Goal: Task Accomplishment & Management: Manage account settings

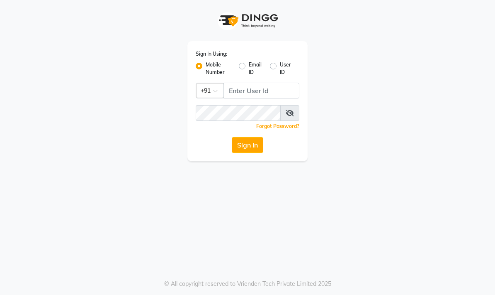
click at [335, 220] on div "Sign In Using: Mobile Number Email ID User ID Country Code × +91 Remember me Fo…" at bounding box center [247, 147] width 495 height 295
click at [290, 73] on label "User ID" at bounding box center [286, 68] width 13 height 15
click at [285, 66] on input "User ID" at bounding box center [282, 63] width 5 height 5
radio input "true"
radio input "false"
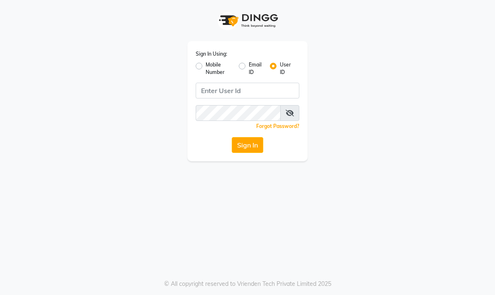
click at [236, 90] on input "Username" at bounding box center [248, 91] width 104 height 16
click at [297, 109] on span at bounding box center [289, 113] width 19 height 16
click at [289, 113] on icon at bounding box center [290, 113] width 8 height 7
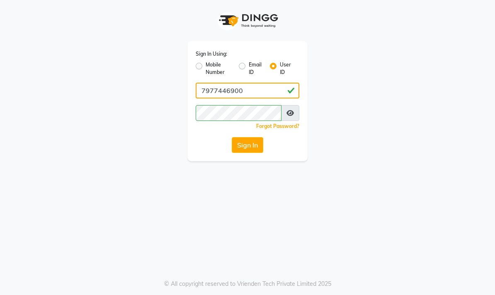
click at [263, 87] on input "7977446900" at bounding box center [248, 91] width 104 height 16
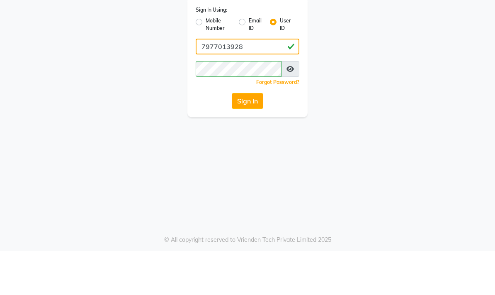
type input "7977013928"
click at [390, 83] on div "Sign In Using: Mobile Number Email ID User ID 7977013928 Remember me Forgot Pas…" at bounding box center [248, 80] width 398 height 161
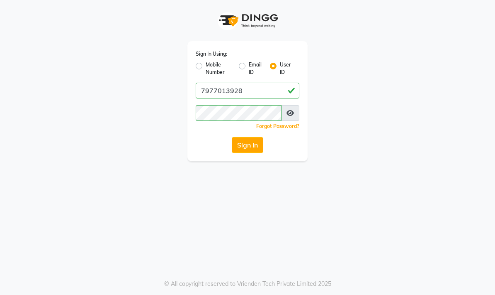
click at [247, 148] on button "Sign In" at bounding box center [248, 145] width 32 height 16
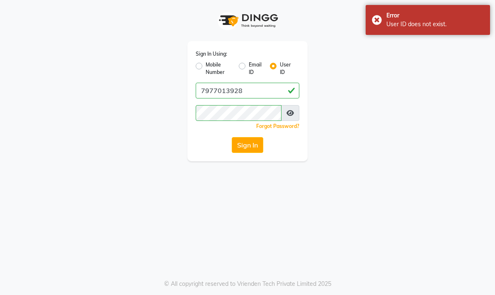
click at [252, 145] on button "Sign In" at bounding box center [248, 145] width 32 height 16
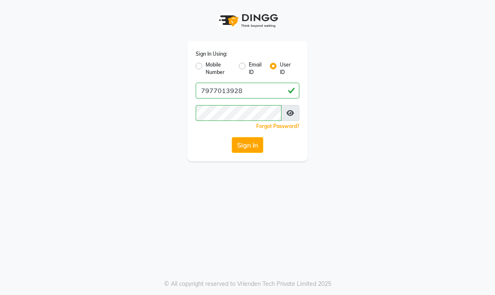
click at [214, 72] on label "Mobile Number" at bounding box center [219, 68] width 27 height 15
click at [211, 66] on input "Mobile Number" at bounding box center [208, 63] width 5 height 5
radio input "true"
radio input "false"
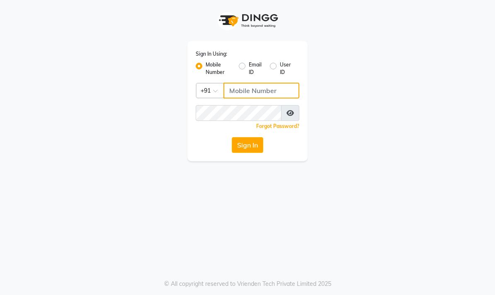
click at [265, 87] on input "Username" at bounding box center [262, 91] width 76 height 16
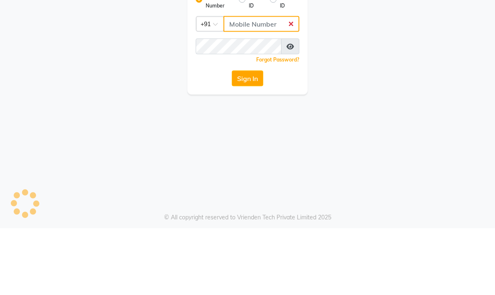
click at [263, 83] on input "Username" at bounding box center [262, 91] width 76 height 16
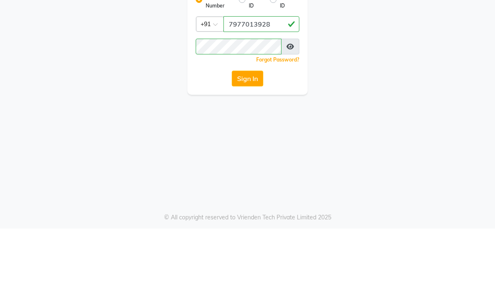
click at [241, 137] on button "Sign In" at bounding box center [248, 145] width 32 height 16
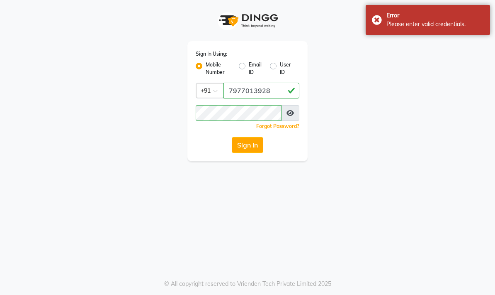
click at [249, 150] on button "Sign In" at bounding box center [248, 145] width 32 height 16
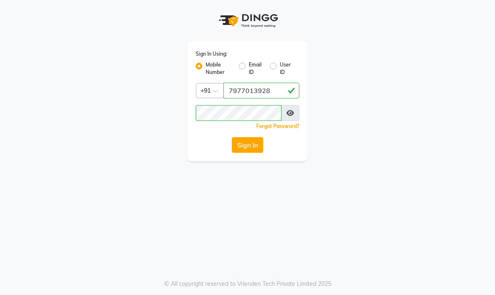
click at [262, 144] on button "Sign In" at bounding box center [248, 145] width 32 height 16
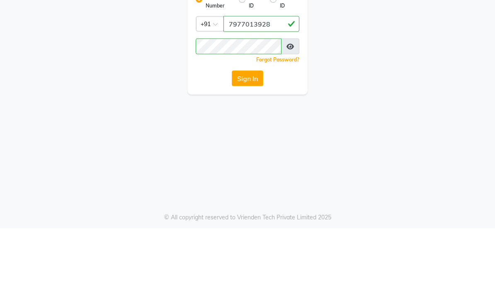
click at [246, 137] on button "Sign In" at bounding box center [248, 145] width 32 height 16
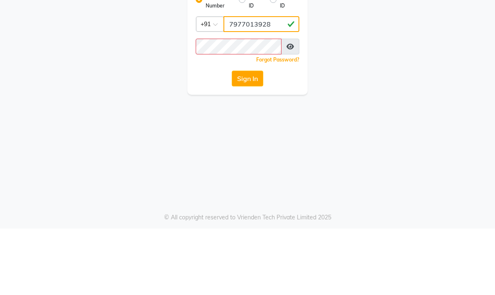
click at [287, 83] on input "7977013928" at bounding box center [262, 91] width 76 height 16
type input "7"
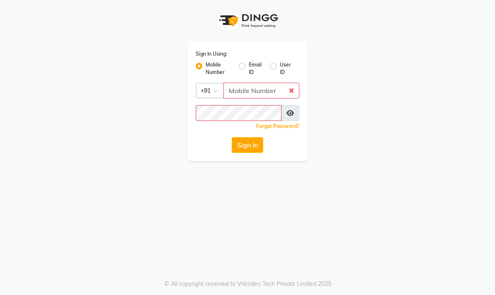
click at [280, 67] on label "User ID" at bounding box center [286, 68] width 13 height 15
click at [280, 66] on input "User ID" at bounding box center [282, 63] width 5 height 5
radio input "true"
click at [188, 173] on div "Sign In Using: Mobile Number Email ID User ID Remember me Forgot Password? Sign…" at bounding box center [247, 147] width 495 height 295
click at [239, 152] on button "Sign In" at bounding box center [248, 145] width 32 height 16
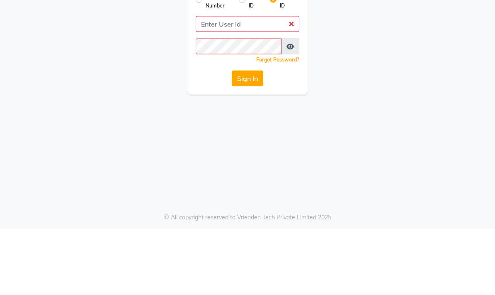
click at [365, 90] on div "Sign In Using: Mobile Number Email ID User ID Remember me Forgot Password? Sign…" at bounding box center [248, 80] width 398 height 161
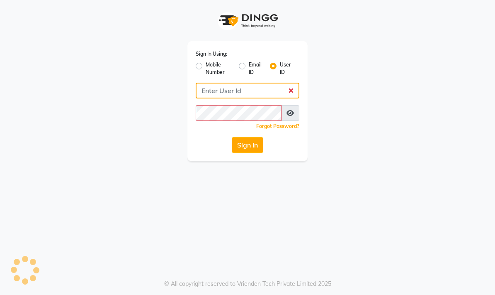
click at [239, 92] on input "Username" at bounding box center [248, 91] width 104 height 16
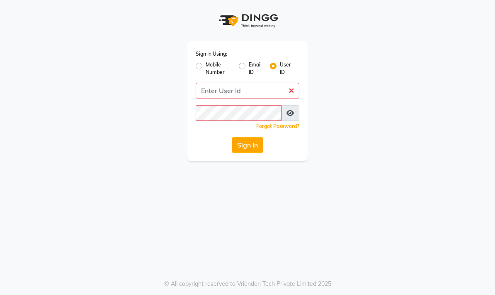
click at [251, 152] on button "Sign In" at bounding box center [248, 145] width 32 height 16
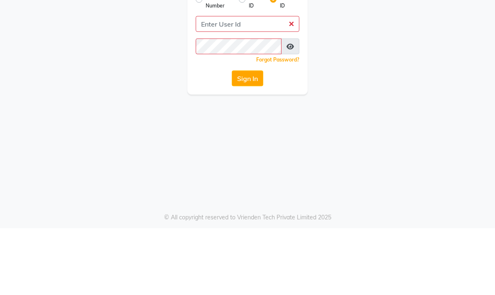
click at [438, 76] on div "Sign In Using: Mobile Number Email ID User ID Remember me Forgot Password? Sign…" at bounding box center [248, 80] width 398 height 161
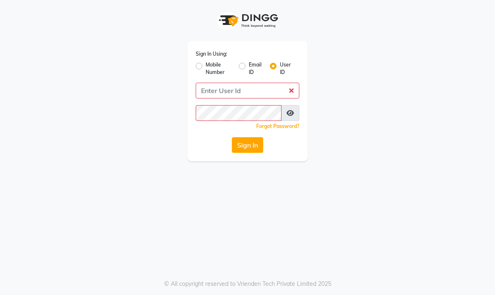
click at [211, 69] on label "Mobile Number" at bounding box center [219, 68] width 27 height 15
click at [211, 66] on input "Mobile Number" at bounding box center [208, 63] width 5 height 5
radio input "true"
radio input "false"
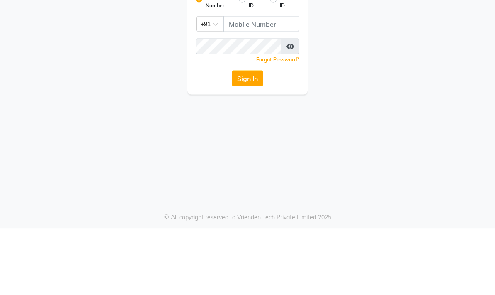
click at [292, 123] on link "Forgot Password?" at bounding box center [277, 126] width 43 height 6
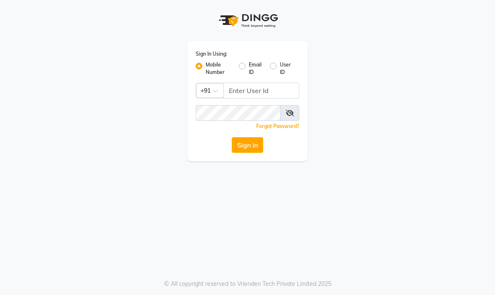
click at [285, 72] on label "User ID" at bounding box center [286, 68] width 13 height 15
click at [285, 66] on input "User ID" at bounding box center [282, 63] width 5 height 5
radio input "true"
radio input "false"
click at [252, 171] on div "Sign In Using: Mobile Number Email ID User ID Remember me Forgot Password? Sign…" at bounding box center [247, 147] width 495 height 295
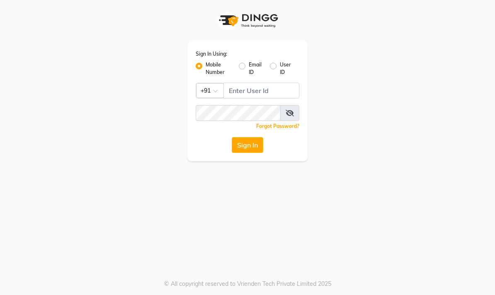
click at [258, 140] on button "Sign In" at bounding box center [248, 145] width 32 height 16
click at [263, 65] on label "Email ID" at bounding box center [256, 68] width 14 height 15
click at [254, 65] on input "Email ID" at bounding box center [251, 63] width 5 height 5
radio input "true"
radio input "false"
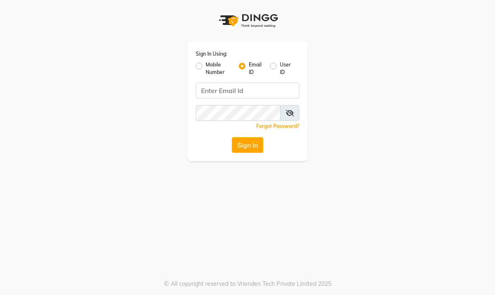
click at [251, 138] on button "Sign In" at bounding box center [248, 145] width 32 height 16
click at [280, 68] on label "User ID" at bounding box center [286, 68] width 13 height 15
click at [280, 66] on input "User ID" at bounding box center [282, 63] width 5 height 5
radio input "true"
radio input "false"
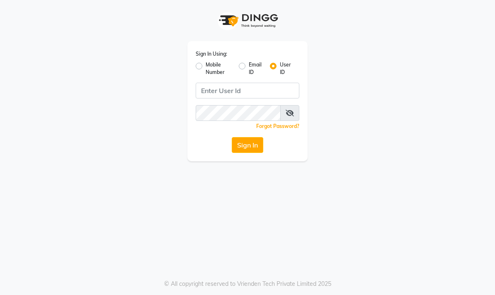
click at [246, 145] on button "Sign In" at bounding box center [248, 145] width 32 height 16
click at [285, 67] on label "User ID" at bounding box center [286, 68] width 13 height 15
click at [285, 66] on input "User ID" at bounding box center [282, 63] width 5 height 5
radio input "true"
radio input "false"
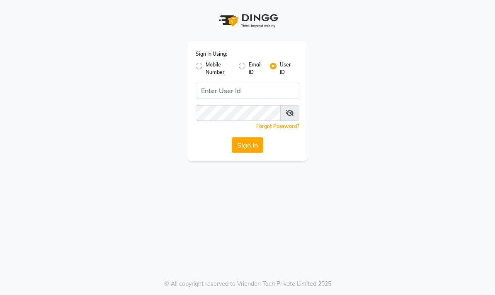
click at [339, 191] on div "Sign In Using: Mobile Number Email ID User ID Remember me Forgot Password? Sign…" at bounding box center [247, 147] width 495 height 295
click at [341, 198] on div "Sign In Using: Mobile Number Email ID User ID Remember me Forgot Password? Sign…" at bounding box center [247, 147] width 495 height 295
click at [263, 225] on div "Sign In Using: Mobile Number Email ID User ID Remember me Forgot Password? Sign…" at bounding box center [247, 147] width 495 height 295
click at [253, 131] on div "Sign In Using: Mobile Number Email ID User ID Remember me Forgot Password? Sign…" at bounding box center [248, 101] width 120 height 120
click at [248, 161] on div "Sign In Using: Mobile Number Email ID User ID Remember me Forgot Password? Sign…" at bounding box center [248, 101] width 120 height 120
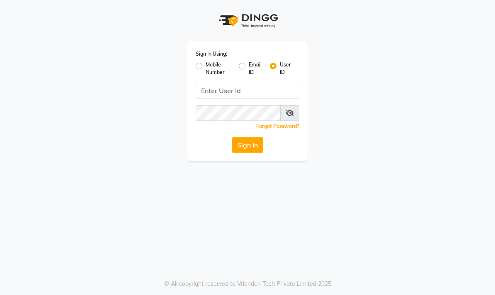
click at [271, 239] on div "Sign In Using: Mobile Number Email ID User ID Remember me Forgot Password? Sign…" at bounding box center [247, 147] width 495 height 295
click at [263, 148] on button "Sign In" at bounding box center [248, 145] width 32 height 16
click at [253, 151] on button "Sign In" at bounding box center [248, 145] width 32 height 16
click at [288, 127] on link "Forgot Password?" at bounding box center [277, 126] width 43 height 6
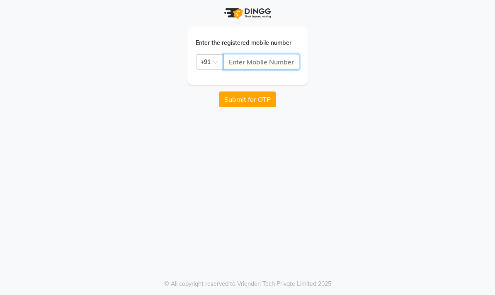
click at [265, 59] on input "text" at bounding box center [262, 62] width 76 height 16
type input "9"
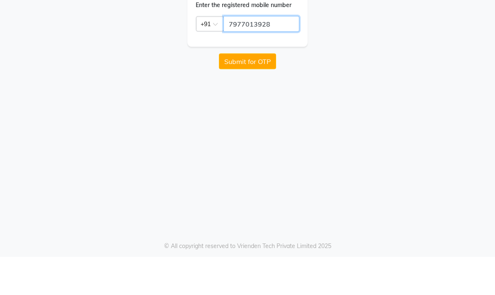
type input "7977013928"
click at [262, 91] on button "Submit for OTP" at bounding box center [247, 99] width 57 height 16
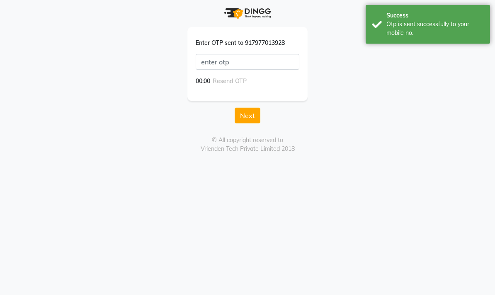
click at [259, 110] on button "Next" at bounding box center [248, 115] width 26 height 16
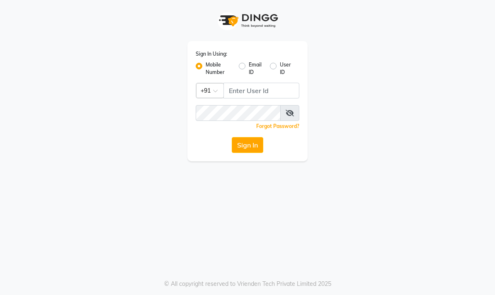
click at [300, 202] on div "Sign In Using: Mobile Number Email ID User ID Country Code × +91 Remember me Fo…" at bounding box center [247, 147] width 495 height 295
click at [348, 280] on div "© All copyright reserved to Vrienden Tech Private Limited 2025" at bounding box center [247, 283] width 495 height 9
click at [258, 91] on input "Username" at bounding box center [262, 91] width 76 height 16
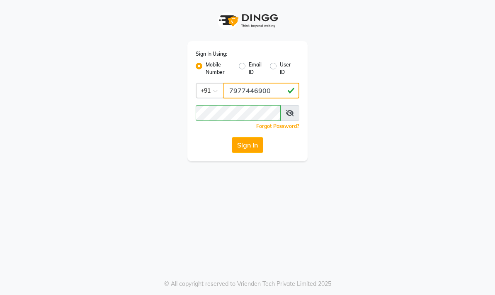
click at [277, 90] on input "7977446900" at bounding box center [262, 91] width 76 height 16
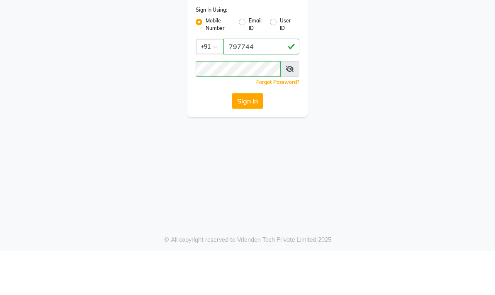
click at [294, 110] on icon at bounding box center [290, 113] width 8 height 7
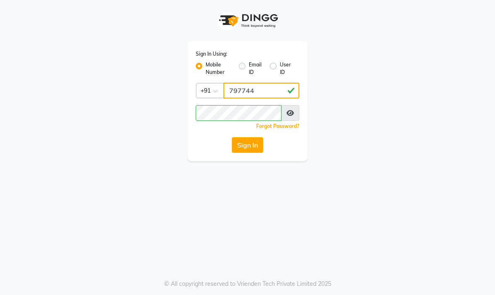
click at [267, 90] on input "797744" at bounding box center [262, 91] width 76 height 16
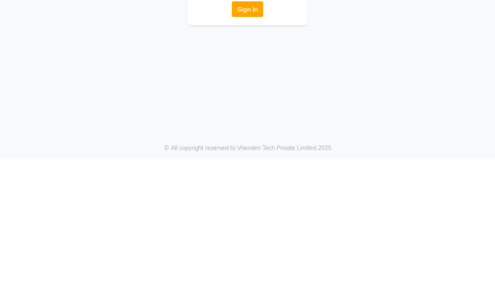
type input "7977013928"
click at [260, 137] on button "Sign In" at bounding box center [248, 145] width 32 height 16
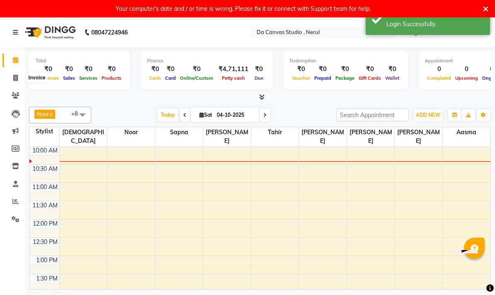
click at [15, 78] on icon at bounding box center [15, 78] width 5 height 6
select select "7260"
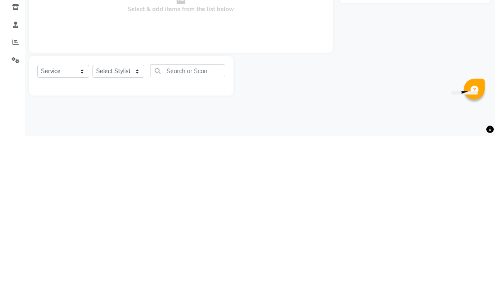
select select "membership"
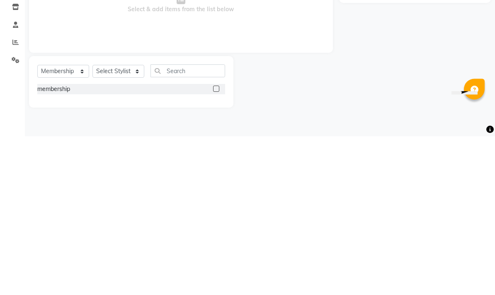
click at [353, 80] on div "Name: Membership: Total Visits: Card on file: Last Visit: Points:" at bounding box center [418, 173] width 158 height 187
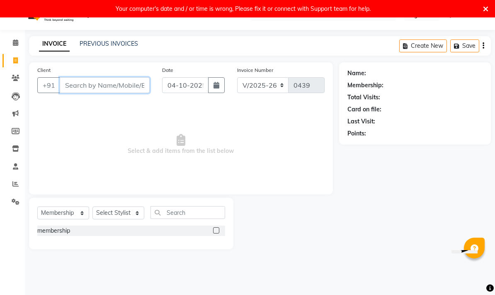
click at [123, 92] on input "Client" at bounding box center [105, 85] width 90 height 16
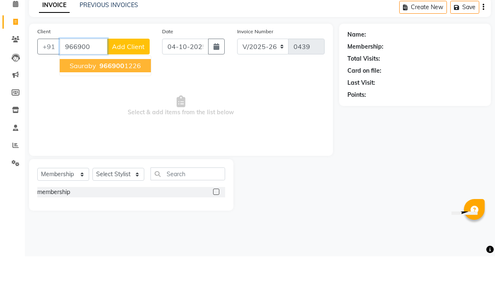
click at [137, 100] on ngb-highlight "966900 1226" at bounding box center [119, 104] width 43 height 8
type input "9669001226"
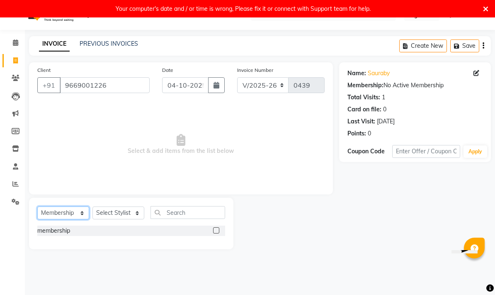
click at [75, 213] on select "Select Service Product Membership Package Voucher Prepaid Gift Card" at bounding box center [63, 212] width 52 height 13
select select "service"
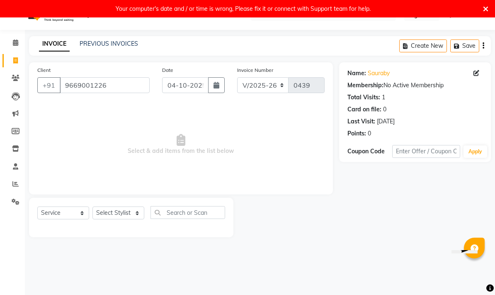
click at [134, 209] on select "Select Stylist Aasma Armaan Farmaan Fatima [PERSON_NAME] [PERSON_NAME] [PERSON_…" at bounding box center [119, 212] width 52 height 13
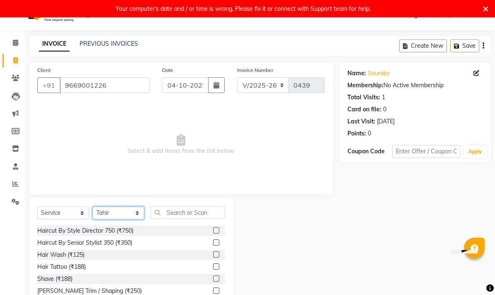
click at [140, 209] on select "Select Stylist Aasma Armaan Farmaan Fatima [PERSON_NAME] [PERSON_NAME] [PERSON_…" at bounding box center [119, 212] width 52 height 13
select select "62372"
click at [193, 216] on input "text" at bounding box center [188, 212] width 75 height 13
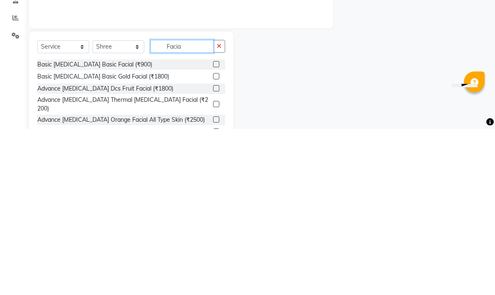
type input "Facia"
click at [327, 197] on div at bounding box center [286, 258] width 105 height 122
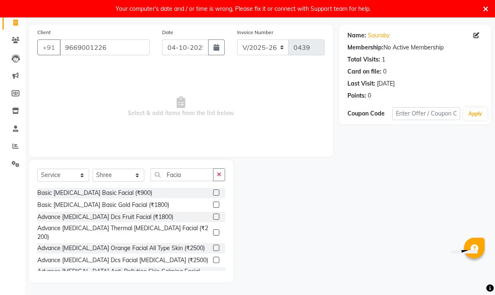
click at [218, 256] on label at bounding box center [216, 259] width 6 height 6
click at [218, 257] on input "checkbox" at bounding box center [215, 259] width 5 height 5
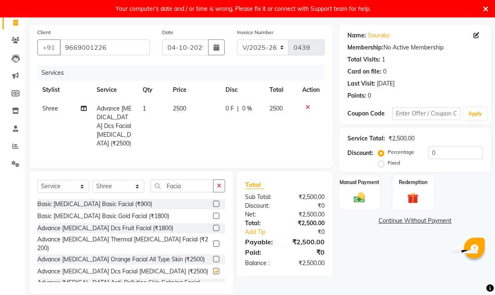
checkbox input "false"
click at [199, 187] on input "Facia" at bounding box center [182, 185] width 63 height 13
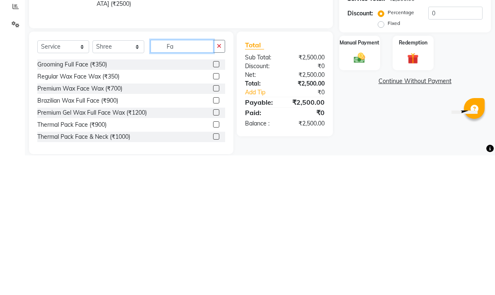
type input "F"
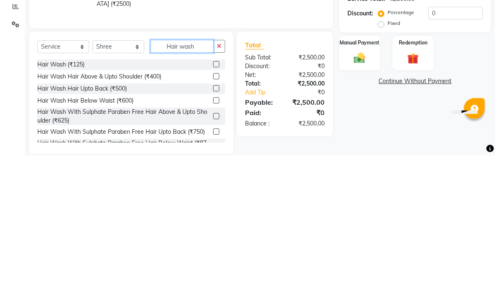
type input "Hair wash"
click at [360, 89] on div "Name: Sauraby Membership: No Active Membership Total Visits: 1 Card on file: 0 …" at bounding box center [418, 158] width 158 height 269
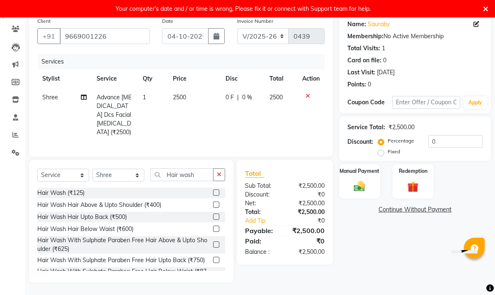
click at [216, 226] on label at bounding box center [216, 228] width 6 height 6
click at [216, 226] on input "checkbox" at bounding box center [215, 228] width 5 height 5
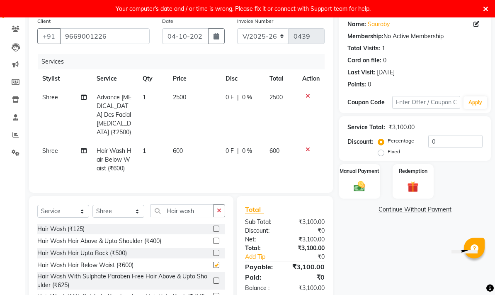
checkbox input "false"
click at [202, 208] on input "Hair wash" at bounding box center [182, 210] width 63 height 13
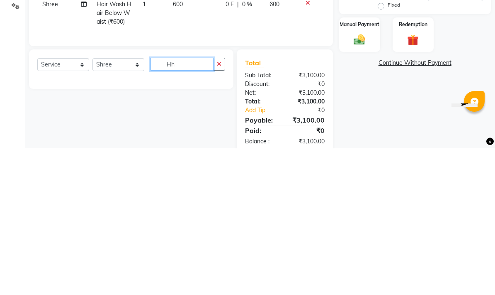
type input "H"
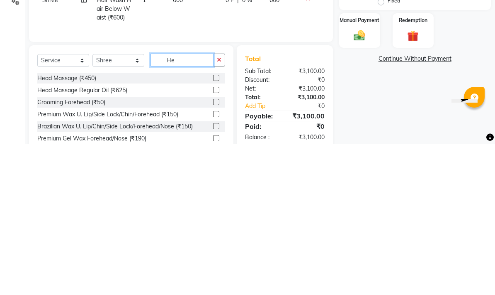
type input "H"
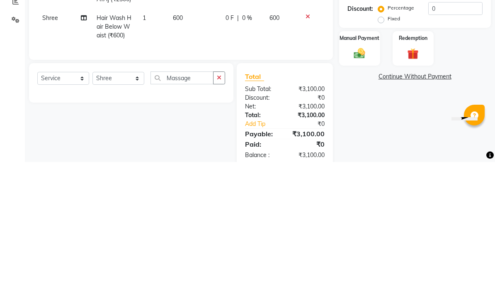
click at [366, 120] on div "Name: Sauraby Membership: No Active Membership Total Visits: 1 Card on file: 0 …" at bounding box center [418, 156] width 158 height 287
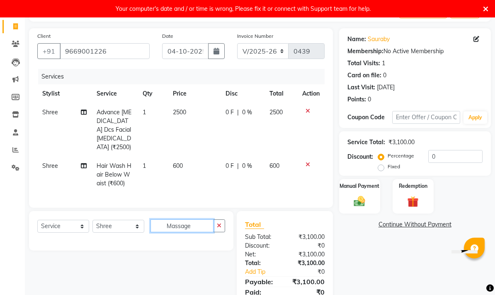
click at [199, 222] on input "Massage" at bounding box center [182, 225] width 63 height 13
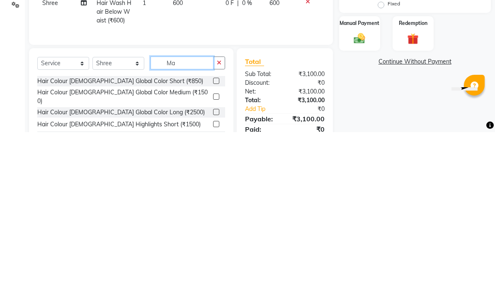
type input "M"
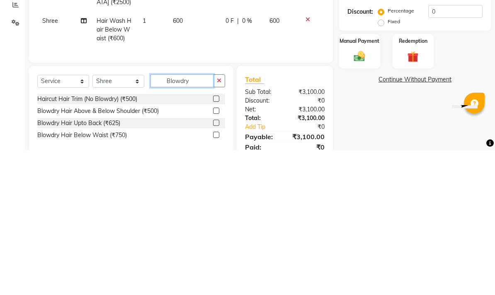
type input "Blowdry"
click at [403, 102] on div "Name: Sauraby Membership: No Active Membership Total Visits: 1 Card on file: 0 …" at bounding box center [418, 171] width 158 height 287
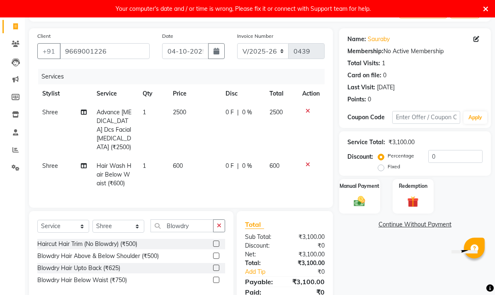
click at [218, 278] on label at bounding box center [216, 279] width 6 height 6
click at [218, 278] on input "checkbox" at bounding box center [215, 279] width 5 height 5
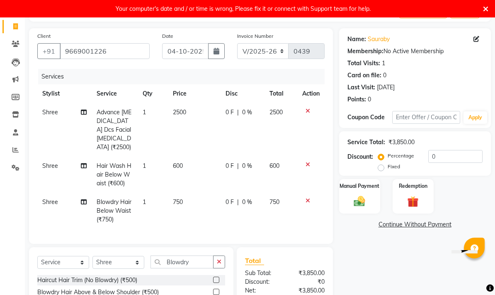
checkbox input "false"
click at [201, 256] on input "Blowdry" at bounding box center [182, 261] width 63 height 13
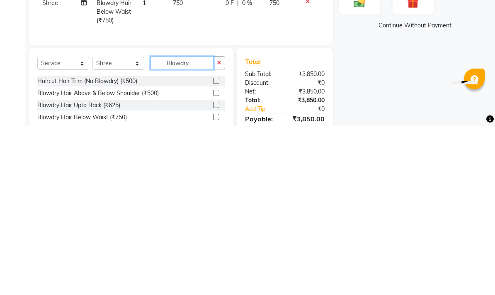
click at [196, 225] on input "Blowdry" at bounding box center [182, 231] width 63 height 13
type input "B"
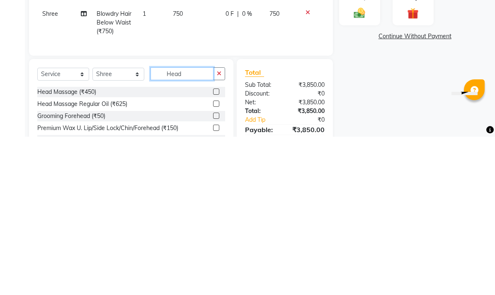
type input "Head"
click at [372, 98] on div "Name: Sauraby Membership: No Active Membership Total Visits: 1 Card on file: 0 …" at bounding box center [418, 163] width 158 height 330
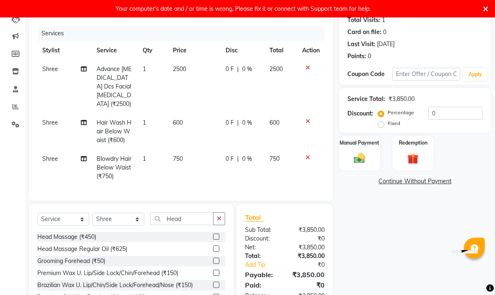
scroll to position [128, 0]
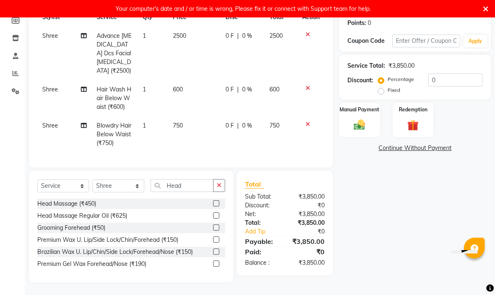
click at [217, 213] on label at bounding box center [216, 215] width 6 height 6
click at [217, 213] on input "checkbox" at bounding box center [215, 215] width 5 height 5
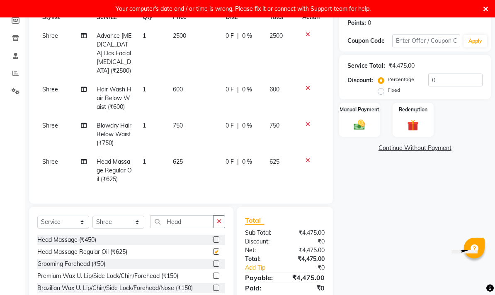
checkbox input "false"
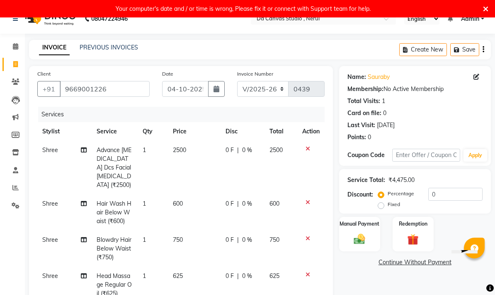
scroll to position [50, 0]
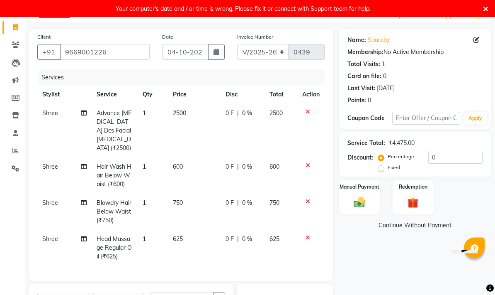
click at [247, 115] on span "0 %" at bounding box center [247, 113] width 10 height 9
select select "62372"
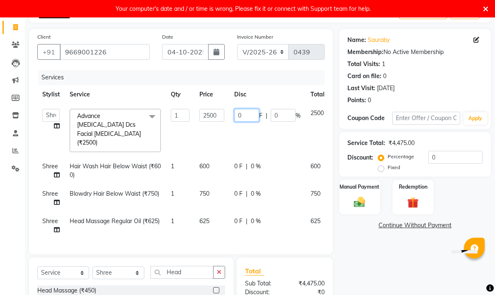
click at [253, 116] on input "0" at bounding box center [246, 115] width 25 height 13
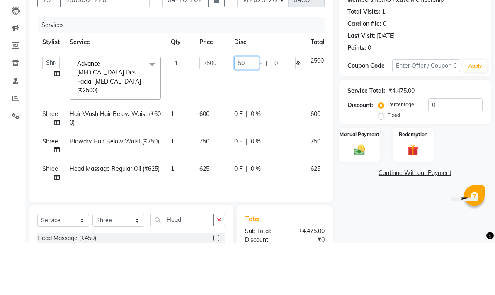
type input "500"
click at [287, 157] on tr "Shree Hair Wash Hair Below Waist (₹600) 1 600 0 F | 0 % 600" at bounding box center [197, 170] width 320 height 27
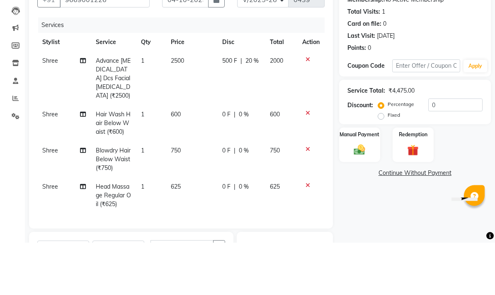
scroll to position [95, 0]
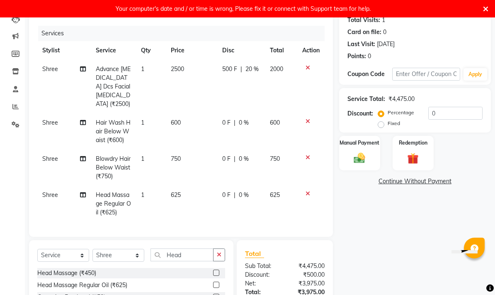
click at [186, 120] on td "600" at bounding box center [191, 131] width 51 height 36
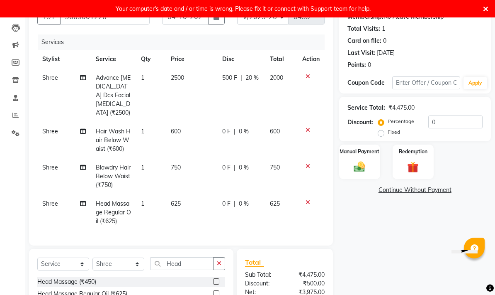
select select "62372"
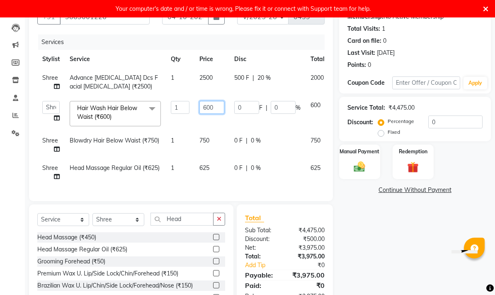
click at [220, 107] on input "600" at bounding box center [212, 107] width 25 height 13
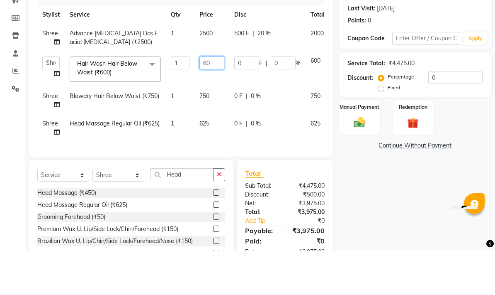
type input "6"
type input "750"
click at [284, 118] on tbody "Shree Advance [MEDICAL_DATA] Dcs Facial [MEDICAL_DATA] (₹2500) 1 2500 500 F | 2…" at bounding box center [197, 126] width 320 height 117
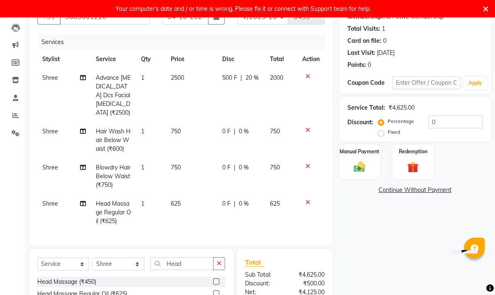
click at [244, 132] on span "0 %" at bounding box center [244, 131] width 10 height 9
select select "62372"
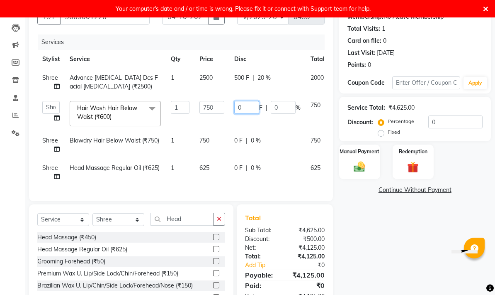
click at [253, 105] on input "0" at bounding box center [246, 107] width 25 height 13
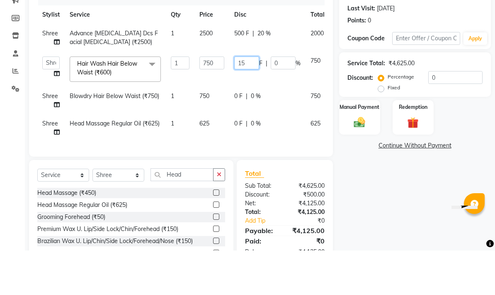
type input "150"
click at [304, 123] on tbody "Shree Advance [MEDICAL_DATA] Dcs Facial [MEDICAL_DATA] (₹2500) 1 2500 500 F | 2…" at bounding box center [197, 126] width 320 height 117
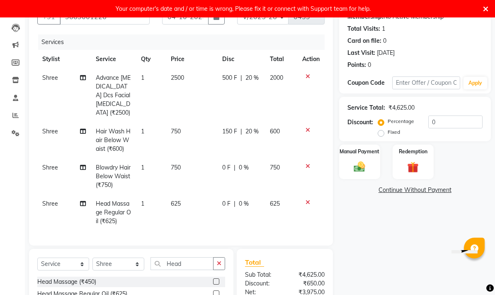
click at [243, 173] on td "0 F | 0 %" at bounding box center [241, 176] width 48 height 36
select select "62372"
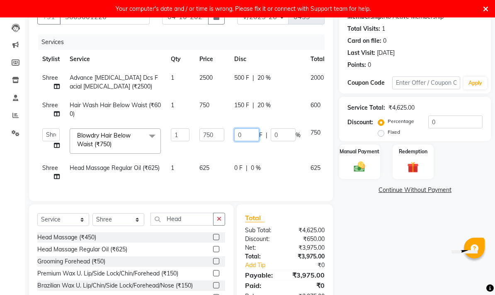
click at [255, 137] on input "0" at bounding box center [246, 134] width 25 height 13
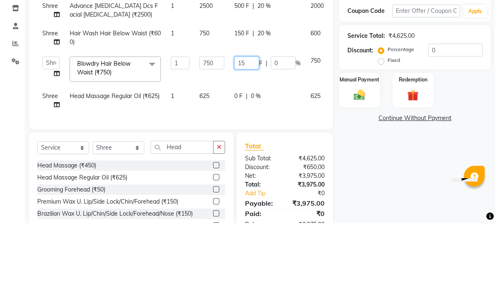
type input "150"
click at [297, 110] on tbody "Shree Advance [MEDICAL_DATA] Dcs Facial [MEDICAL_DATA] (₹2500) 1 2500 500 F | 2…" at bounding box center [197, 126] width 320 height 117
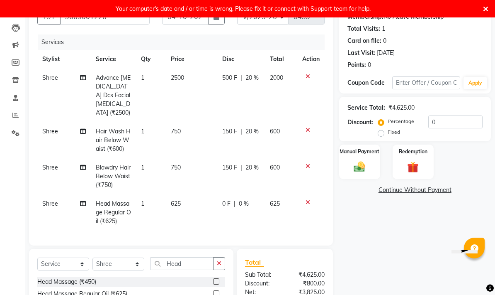
click at [188, 206] on td "625" at bounding box center [191, 212] width 51 height 36
select select "62372"
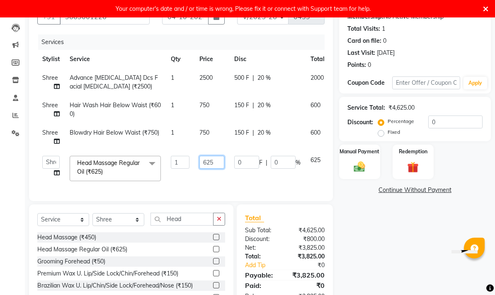
click at [219, 159] on input "625" at bounding box center [212, 162] width 25 height 13
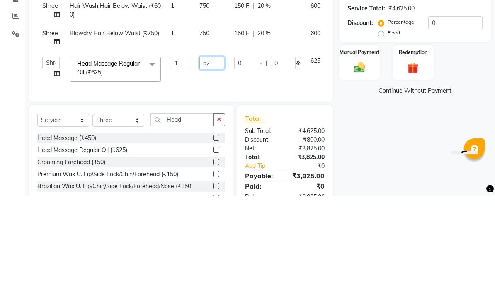
type input "6"
type input "8"
type input "850"
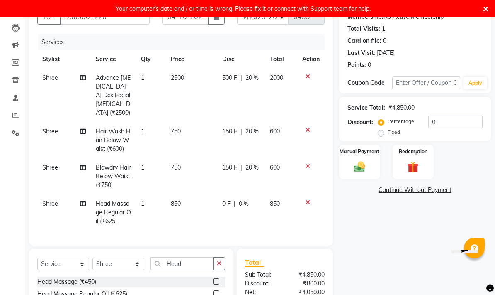
click at [248, 203] on span "0 %" at bounding box center [244, 203] width 10 height 9
select select "62372"
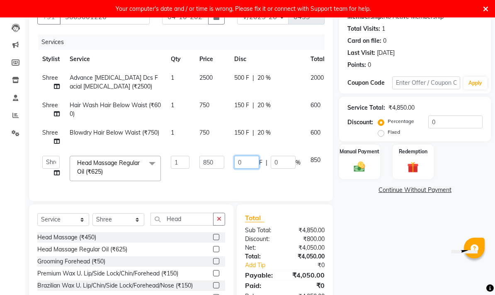
click at [251, 161] on input "0" at bounding box center [246, 162] width 25 height 13
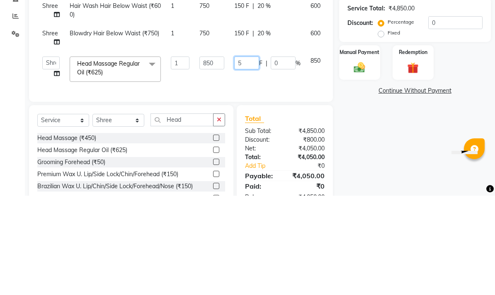
type input "50"
click at [296, 119] on div "Client [PHONE_NUMBER] Date [DATE] Invoice Number V/2025 V/[PHONE_NUMBER] Servic…" at bounding box center [181, 155] width 317 height 322
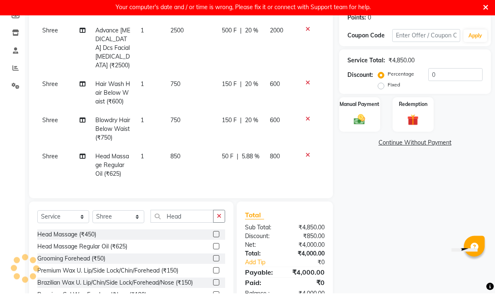
scroll to position [131, 0]
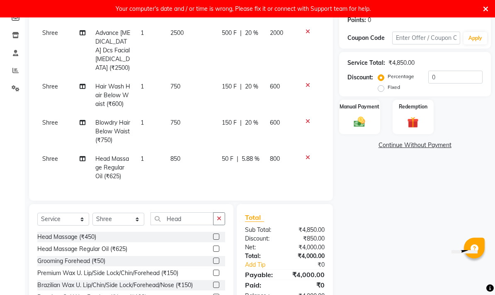
click at [362, 124] on img at bounding box center [360, 121] width 18 height 13
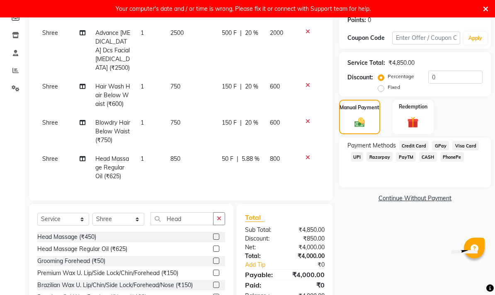
click at [444, 145] on span "GPay" at bounding box center [440, 146] width 17 height 10
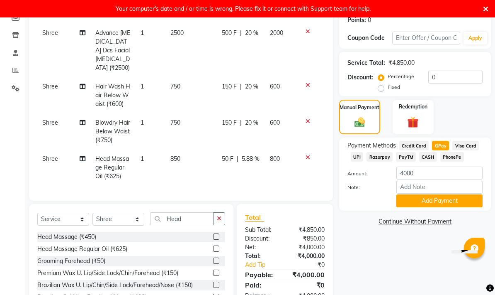
click at [453, 202] on button "Add Payment" at bounding box center [440, 200] width 86 height 13
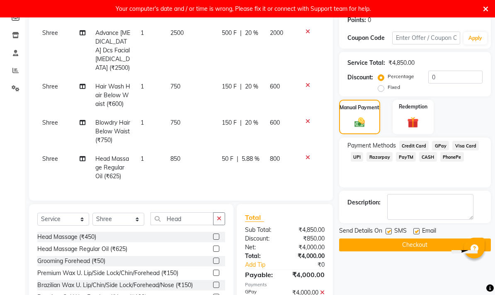
click at [443, 248] on button "Checkout" at bounding box center [415, 244] width 152 height 13
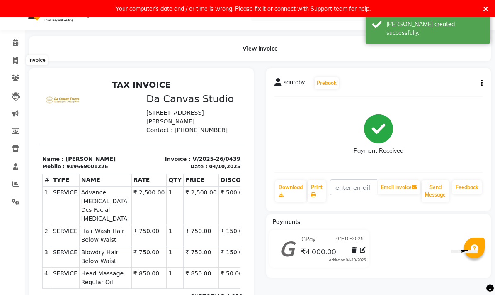
click at [17, 58] on icon at bounding box center [15, 60] width 5 height 6
select select "7260"
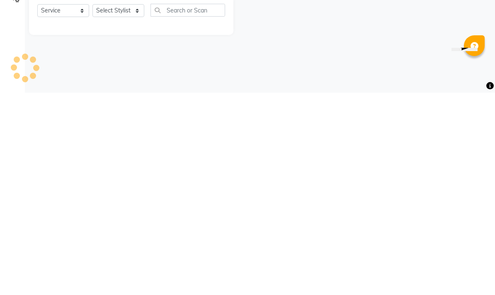
select select "membership"
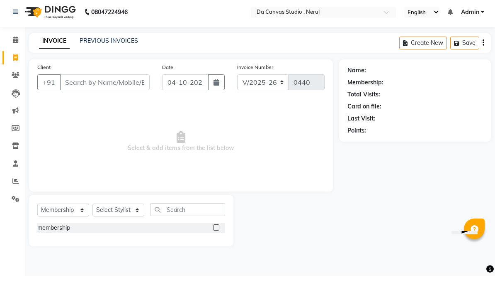
scroll to position [1, 0]
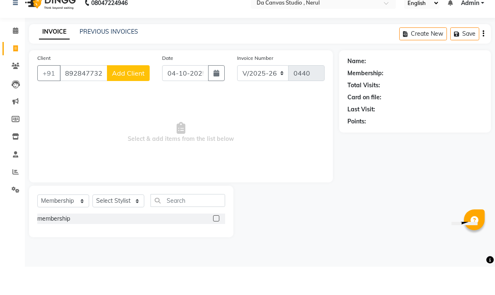
type input "8928477326"
click at [124, 93] on button "Add Client" at bounding box center [128, 101] width 43 height 16
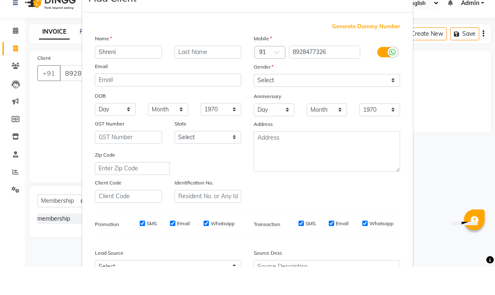
type input "[DEMOGRAPHIC_DATA]"
click at [141, 74] on input "[DEMOGRAPHIC_DATA]" at bounding box center [128, 80] width 67 height 13
type input "Shreni"
click at [216, 74] on input "text" at bounding box center [208, 80] width 67 height 13
type input "Shelty"
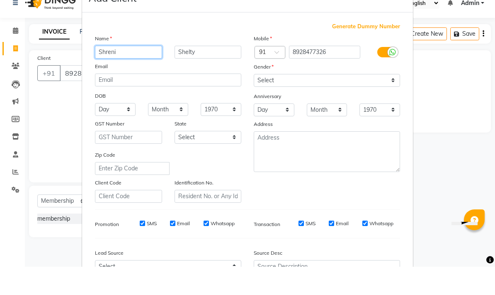
click at [120, 74] on input "Shreni" at bounding box center [128, 80] width 67 height 13
click at [105, 74] on input "Shreni" at bounding box center [128, 80] width 67 height 13
type input "C Shreni"
click at [221, 74] on input "Shelty" at bounding box center [208, 80] width 67 height 13
type input "Shelty 803"
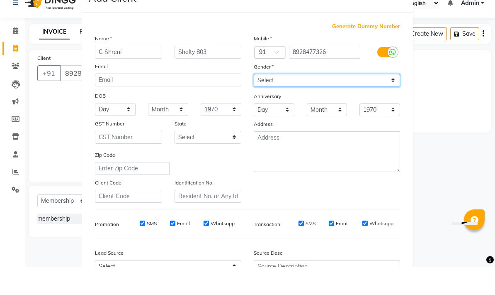
click at [328, 102] on select "Select [DEMOGRAPHIC_DATA] [DEMOGRAPHIC_DATA] Other Prefer Not To Say" at bounding box center [327, 108] width 146 height 13
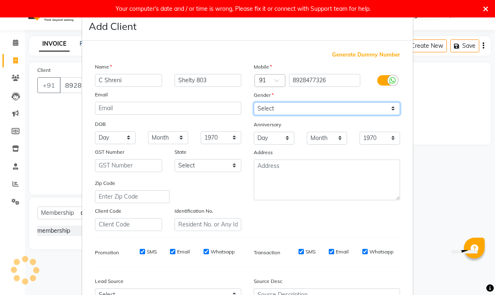
select select "[DEMOGRAPHIC_DATA]"
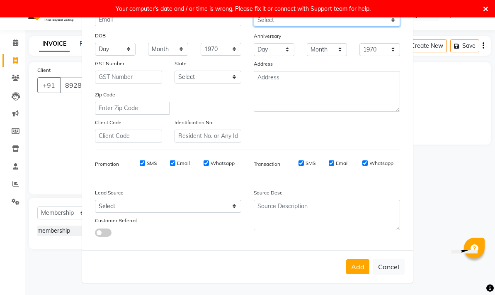
scroll to position [88, 0]
click at [355, 247] on div "Generate Dummy Number Name C [PERSON_NAME] 803 Email DOB Day 01 02 03 04 05 06 …" at bounding box center [247, 101] width 331 height 297
click at [360, 255] on div "Add Cancel" at bounding box center [247, 266] width 331 height 33
click at [363, 268] on button "Add" at bounding box center [357, 266] width 23 height 15
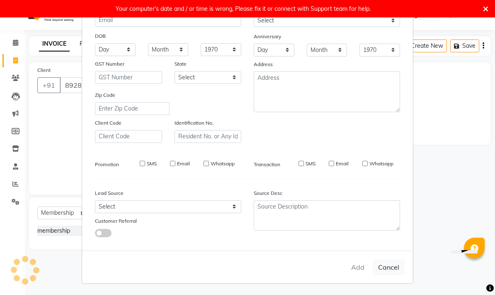
select select
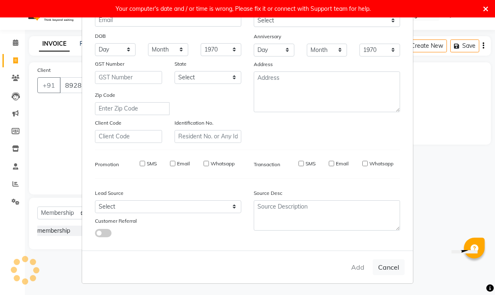
select select
checkbox input "false"
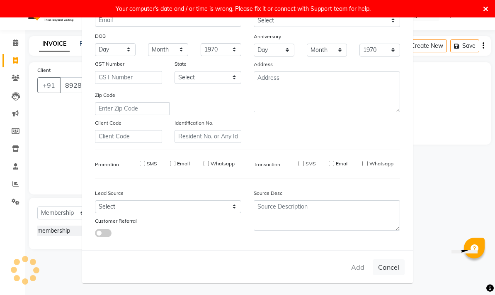
checkbox input "false"
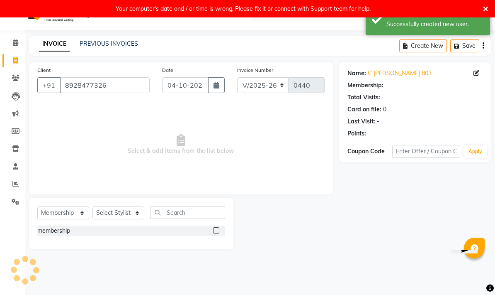
click at [219, 227] on div at bounding box center [219, 230] width 12 height 10
click at [215, 232] on label at bounding box center [216, 230] width 6 height 6
click at [215, 232] on input "checkbox" at bounding box center [215, 230] width 5 height 5
checkbox input "false"
click at [128, 211] on select "Select Stylist Aasma Armaan Farmaan Fatima [PERSON_NAME] [PERSON_NAME] [PERSON_…" at bounding box center [119, 212] width 52 height 13
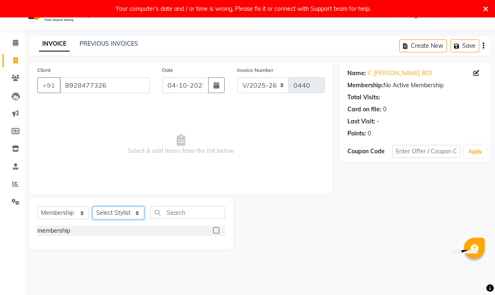
select select "76878"
click at [212, 217] on input "text" at bounding box center [188, 212] width 75 height 13
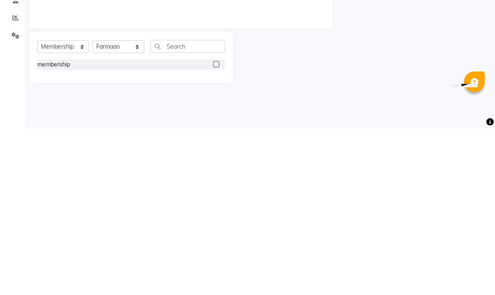
click at [221, 225] on div at bounding box center [219, 230] width 12 height 10
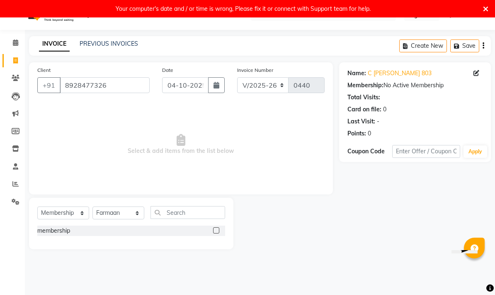
click at [213, 232] on label at bounding box center [216, 230] width 6 height 6
click at [213, 232] on input "checkbox" at bounding box center [215, 230] width 5 height 5
select select "select"
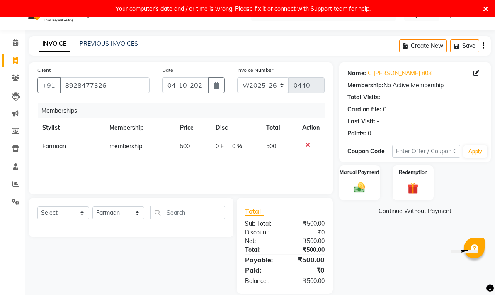
click at [359, 188] on img at bounding box center [360, 187] width 18 height 13
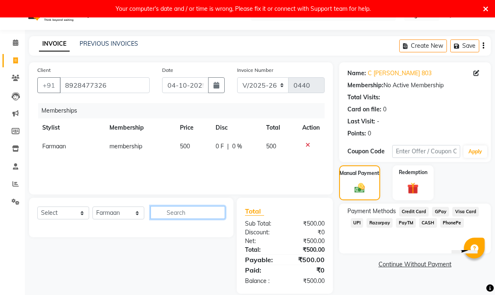
click at [190, 212] on input "text" at bounding box center [188, 212] width 75 height 13
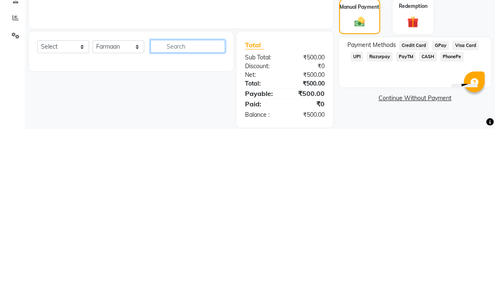
click at [188, 206] on input "text" at bounding box center [188, 212] width 75 height 13
click at [390, 203] on div "Payment Methods Credit Card GPay Visa Card UPI Razorpay PayTM CASH PhonePe" at bounding box center [415, 228] width 152 height 50
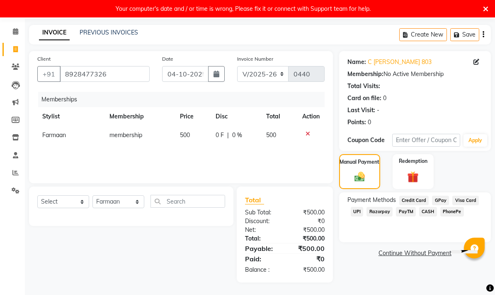
click at [365, 168] on div "Manual Payment" at bounding box center [359, 171] width 41 height 35
click at [437, 201] on span "GPay" at bounding box center [440, 200] width 17 height 10
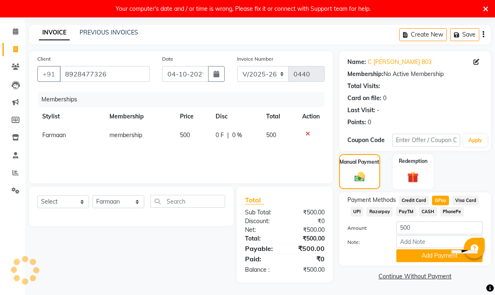
click at [421, 256] on button "Add Payment" at bounding box center [440, 255] width 86 height 13
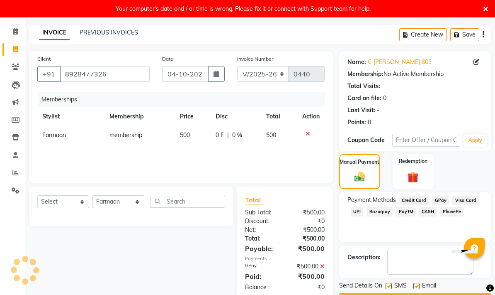
scroll to position [53, 0]
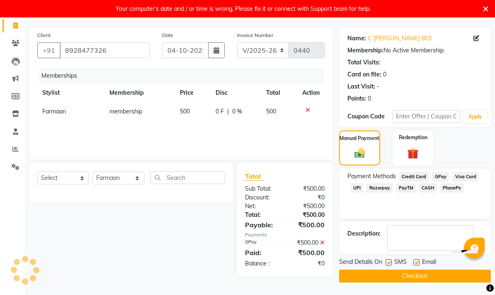
click at [414, 277] on button "Checkout" at bounding box center [415, 275] width 152 height 13
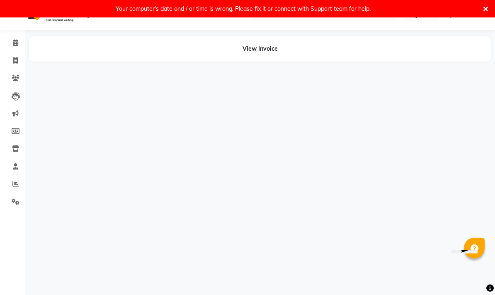
scroll to position [17, 0]
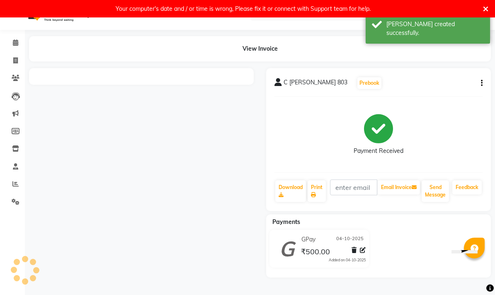
click at [12, 61] on span at bounding box center [15, 61] width 15 height 10
select select "service"
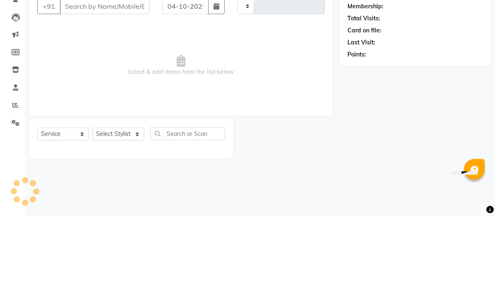
click at [433, 79] on div "Name: Membership: Total Visits: Card on file: Last Visit: Points:" at bounding box center [418, 149] width 158 height 175
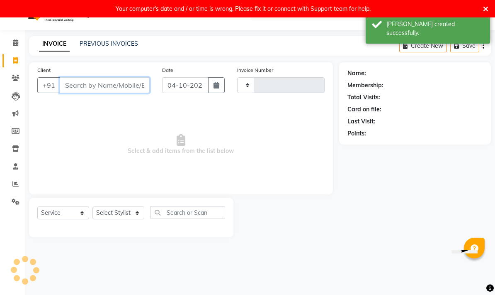
click at [123, 88] on input "Client" at bounding box center [105, 85] width 90 height 16
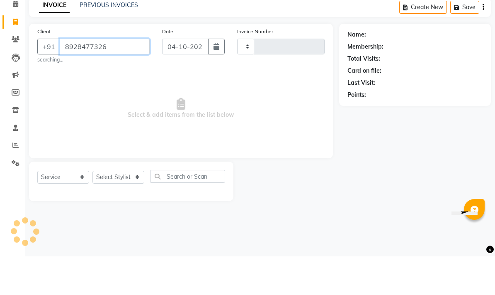
type input "8928477326"
click at [262, 105] on span "Select & add items from the list below" at bounding box center [180, 146] width 287 height 83
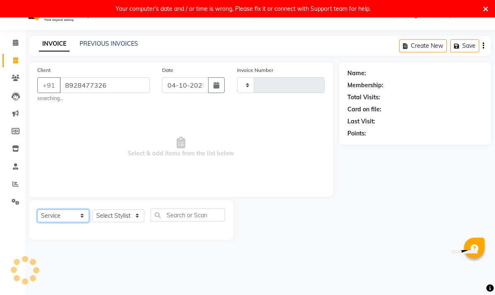
click at [77, 219] on select "Select Service Product Membership Package Voucher Prepaid Gift Card" at bounding box center [63, 215] width 52 height 13
click at [133, 215] on select "Select Stylist" at bounding box center [119, 215] width 52 height 13
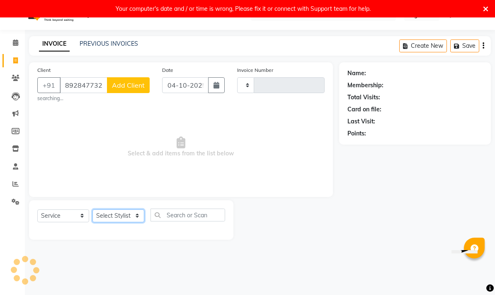
type input "0441"
select select "7260"
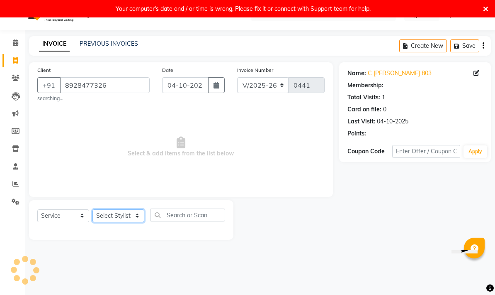
click at [125, 216] on select "Select Stylist" at bounding box center [119, 215] width 52 height 13
select select "1: Object"
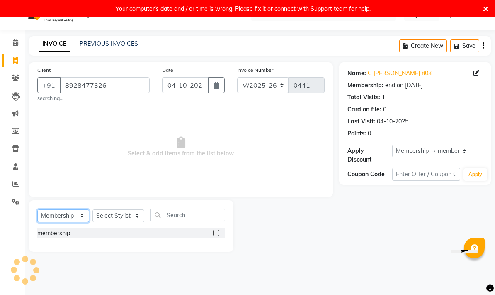
click at [86, 221] on select "Select Service Product Membership Package Voucher Prepaid Gift Card" at bounding box center [63, 215] width 52 height 13
select select "service"
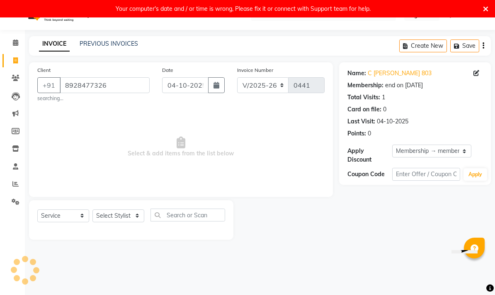
click at [133, 222] on select "Select Stylist Aasma Armaan Farmaan Fatima [PERSON_NAME] [PERSON_NAME] [PERSON_…" at bounding box center [119, 215] width 52 height 13
select select "76878"
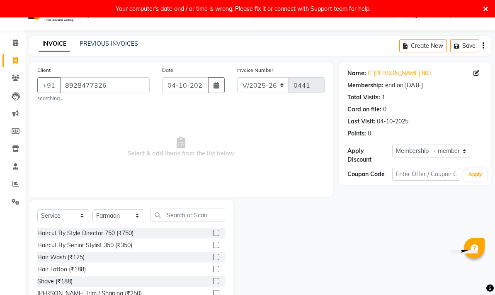
click at [215, 246] on label at bounding box center [216, 244] width 6 height 6
click at [215, 246] on input "checkbox" at bounding box center [215, 244] width 5 height 5
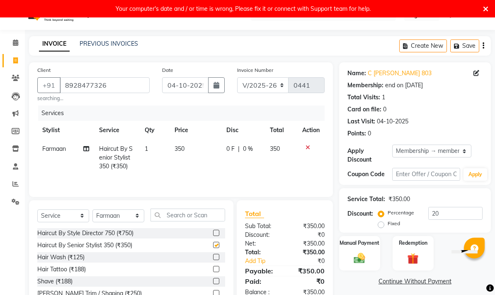
checkbox input "false"
click at [201, 212] on input "text" at bounding box center [188, 214] width 75 height 13
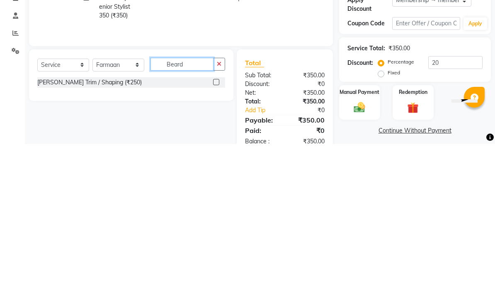
type input "Beard"
click at [217, 229] on label at bounding box center [216, 232] width 6 height 6
click at [217, 230] on input "checkbox" at bounding box center [215, 232] width 5 height 5
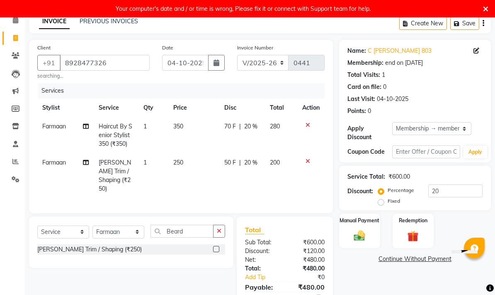
click at [217, 246] on label at bounding box center [216, 249] width 6 height 6
click at [217, 246] on input "checkbox" at bounding box center [215, 248] width 5 height 5
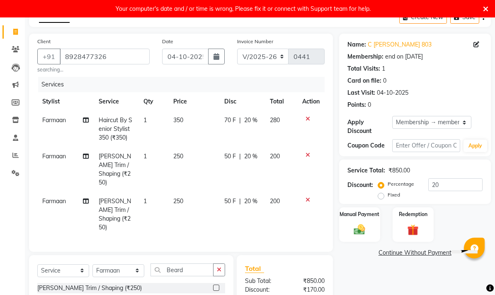
scroll to position [55, 0]
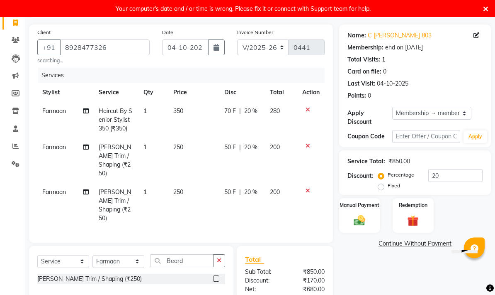
click at [220, 274] on div at bounding box center [219, 279] width 12 height 10
click at [217, 275] on label at bounding box center [216, 278] width 6 height 6
click at [217, 276] on input "checkbox" at bounding box center [215, 278] width 5 height 5
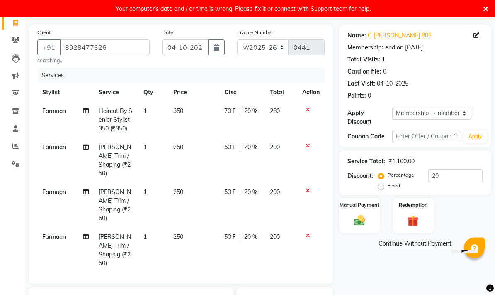
scroll to position [55, 0]
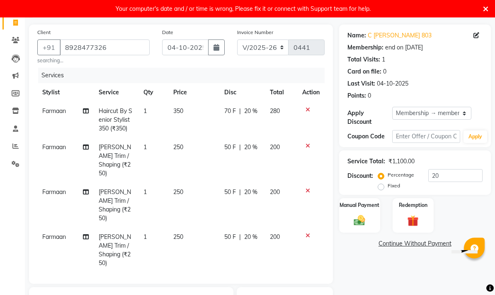
checkbox input "false"
click at [306, 232] on icon at bounding box center [308, 235] width 5 height 6
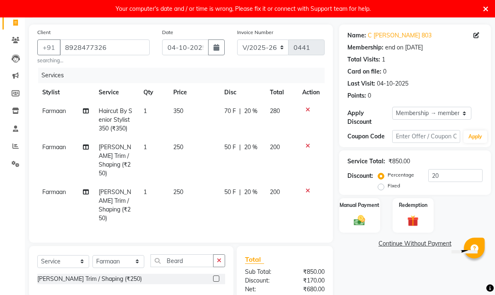
click at [306, 187] on td at bounding box center [310, 205] width 27 height 45
click at [308, 188] on icon at bounding box center [308, 191] width 5 height 6
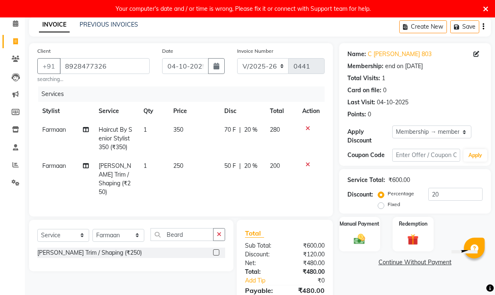
click at [187, 166] on td "250" at bounding box center [193, 178] width 51 height 45
select select "76878"
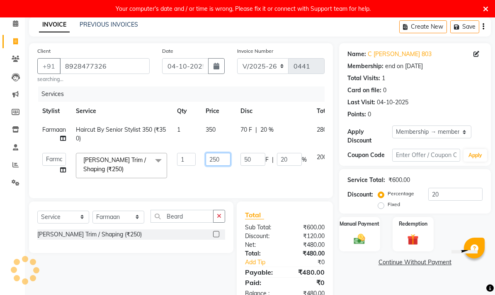
click at [229, 154] on input "250" at bounding box center [218, 159] width 25 height 13
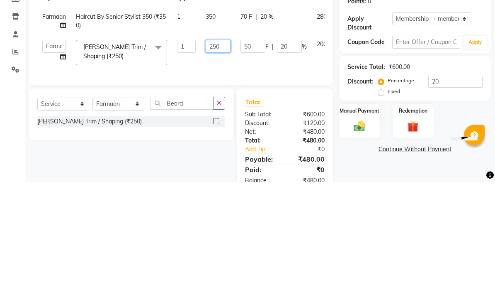
click at [224, 153] on input "250" at bounding box center [218, 159] width 25 height 13
type input "2"
type input "500"
click at [290, 86] on div "Services Stylist Service Qty Price Disc Total Action Farmaan Haircut By Senior …" at bounding box center [180, 137] width 287 height 103
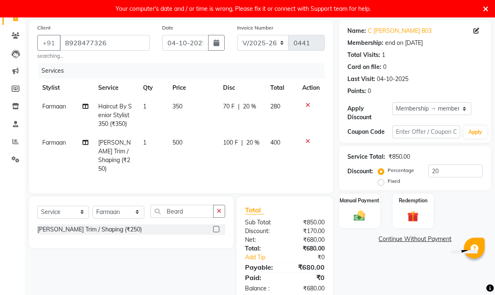
scroll to position [70, 0]
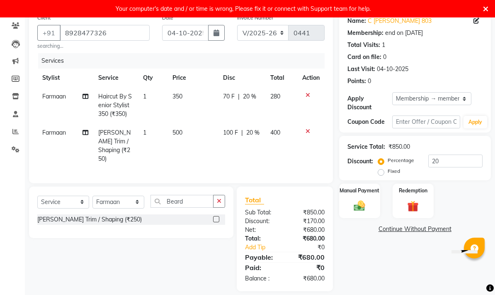
click at [363, 203] on img at bounding box center [360, 205] width 18 height 13
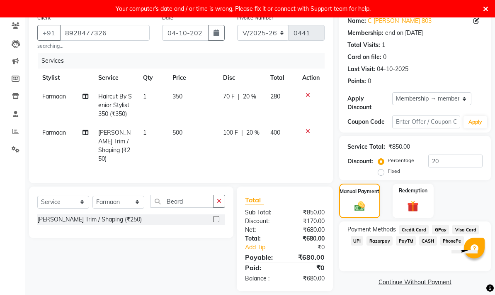
click at [437, 233] on span "GPay" at bounding box center [440, 229] width 17 height 10
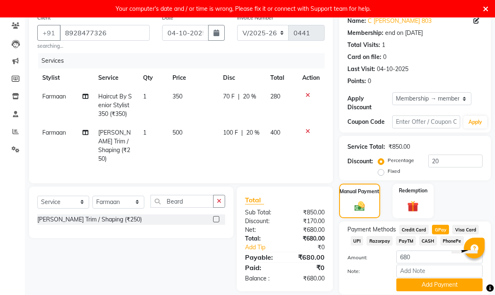
click at [427, 287] on button "Add Payment" at bounding box center [440, 284] width 86 height 13
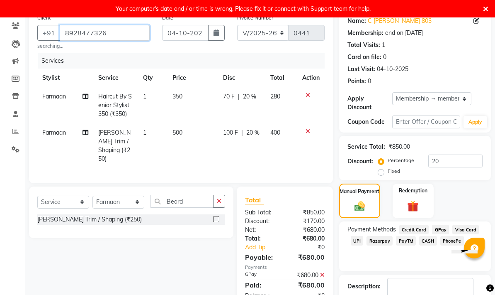
click at [129, 29] on input "8928477326" at bounding box center [105, 33] width 90 height 16
type input "892847732"
type input "0"
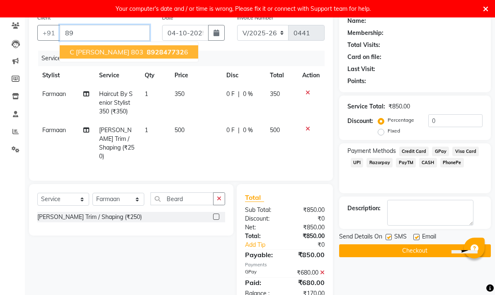
type input "8"
click at [135, 51] on ngb-highlight "81086 18710" at bounding box center [152, 52] width 43 height 8
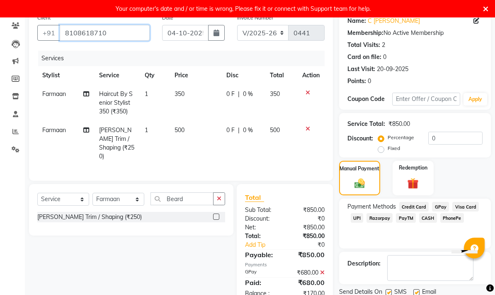
click at [136, 28] on input "8108618710" at bounding box center [105, 33] width 90 height 16
click at [123, 32] on input "8108618710" at bounding box center [105, 33] width 90 height 16
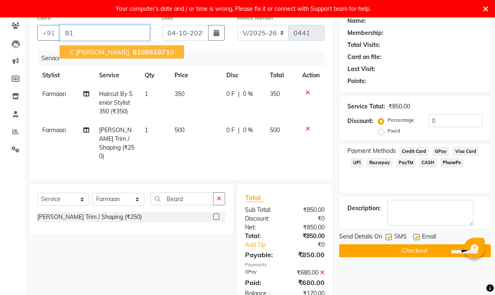
type input "8"
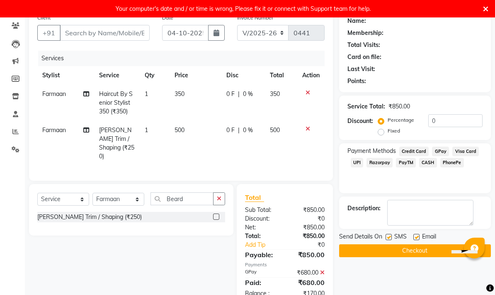
click at [438, 68] on div "Last Visit:" at bounding box center [415, 69] width 135 height 9
click at [405, 250] on button "Checkout" at bounding box center [415, 250] width 152 height 13
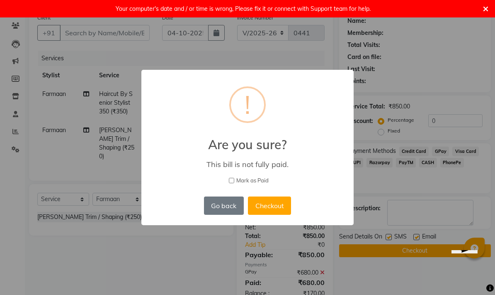
click at [230, 200] on button "Go back" at bounding box center [224, 205] width 40 height 18
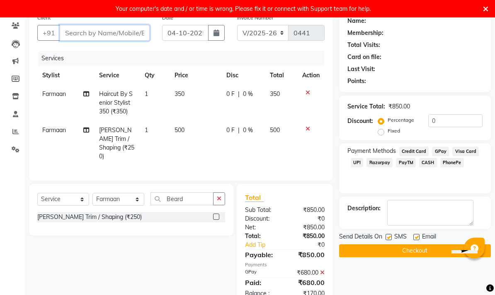
click at [123, 32] on input "Client" at bounding box center [105, 33] width 90 height 16
type input "9"
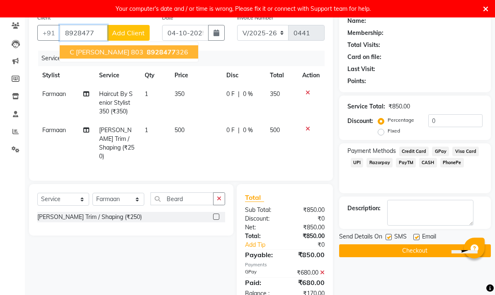
click at [177, 53] on button "C [PERSON_NAME] 803 8928477 326" at bounding box center [129, 51] width 139 height 13
type input "8928477326"
select select "1: Object"
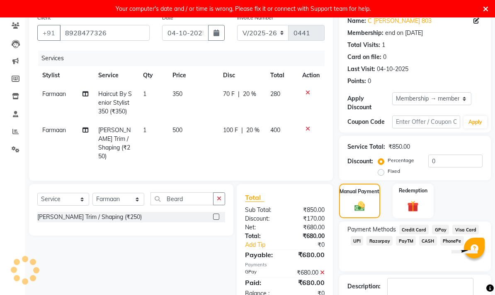
type input "20"
click at [442, 230] on span "GPay" at bounding box center [440, 229] width 17 height 10
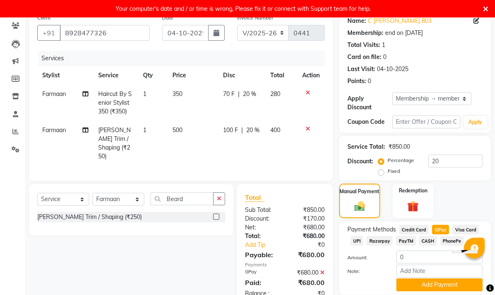
click at [434, 287] on button "Add Payment" at bounding box center [440, 284] width 86 height 13
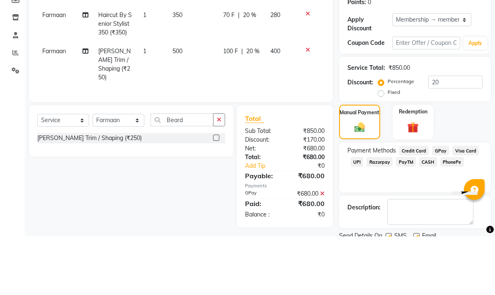
scroll to position [90, 0]
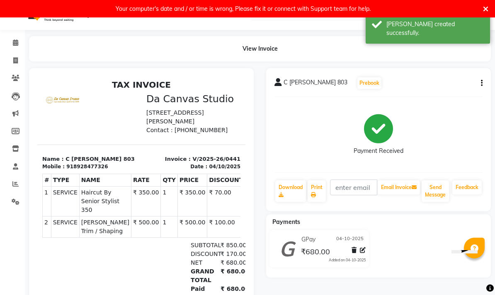
click at [11, 66] on link "Invoice" at bounding box center [12, 61] width 20 height 14
select select "7260"
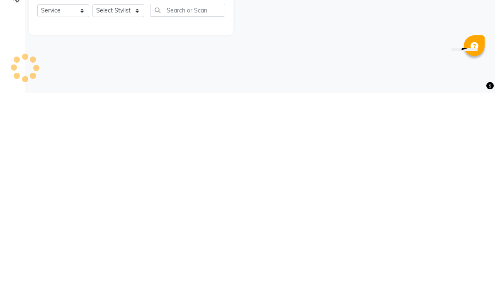
select select "membership"
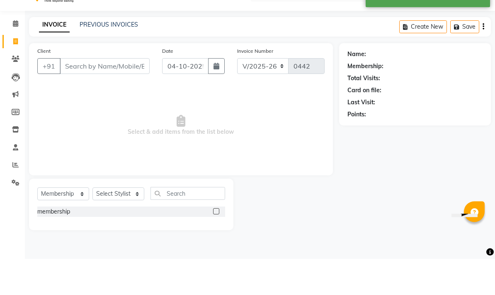
click at [132, 95] on input "Client" at bounding box center [105, 103] width 90 height 16
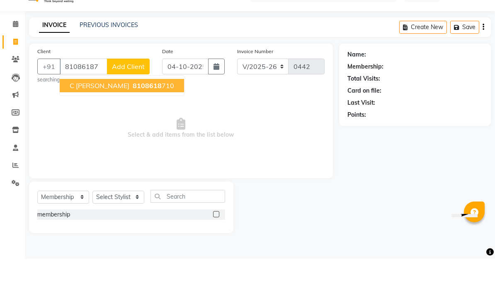
type input "8108618710"
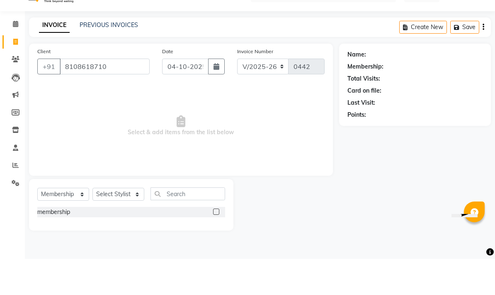
scroll to position [17, 0]
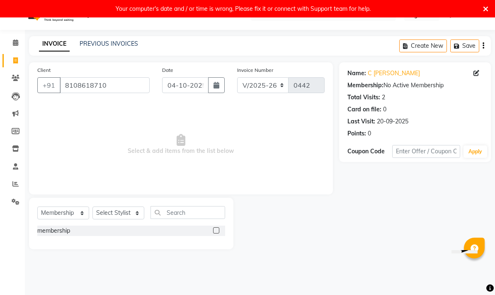
click at [74, 244] on div "Select Service Product Membership Package Voucher Prepaid Gift Card Select Styl…" at bounding box center [131, 222] width 205 height 51
click at [71, 211] on select "Select Service Product Membership Package Voucher Prepaid Gift Card" at bounding box center [63, 212] width 52 height 13
select select "service"
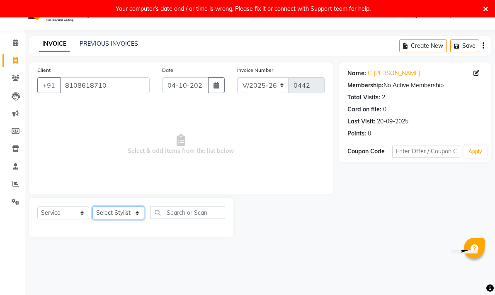
click at [129, 216] on select "Select Stylist Aasma Armaan Farmaan Fatima [PERSON_NAME] [PERSON_NAME] [PERSON_…" at bounding box center [119, 212] width 52 height 13
select select "62367"
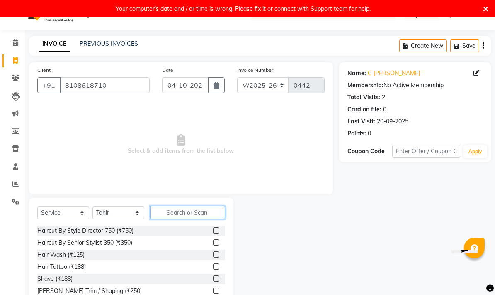
click at [205, 209] on input "text" at bounding box center [188, 212] width 75 height 13
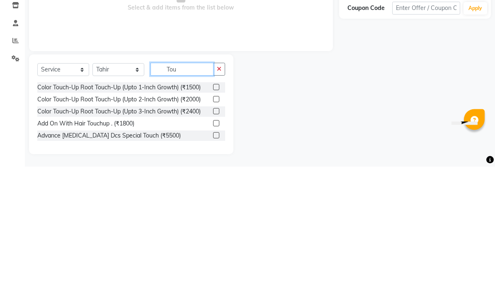
scroll to position [32, 0]
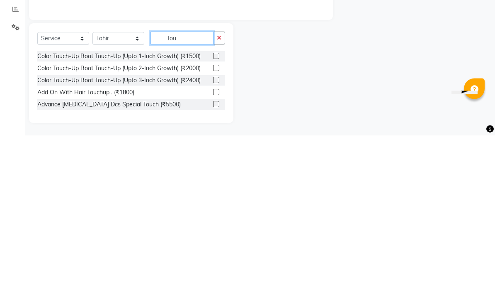
type input "Tou"
click at [218, 212] on label at bounding box center [216, 215] width 6 height 6
click at [218, 213] on input "checkbox" at bounding box center [215, 215] width 5 height 5
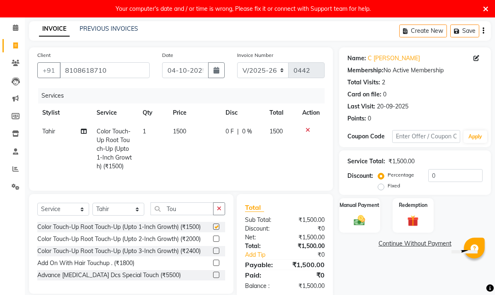
checkbox input "false"
click at [186, 127] on td "1500" at bounding box center [194, 149] width 53 height 54
select select "62367"
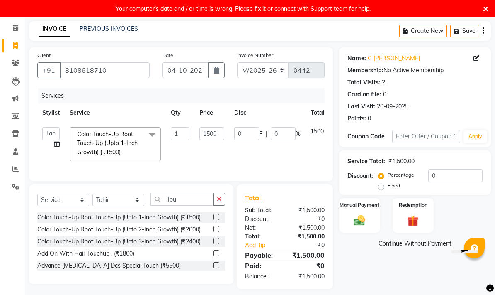
click at [228, 123] on td "1500" at bounding box center [212, 144] width 35 height 44
click at [222, 131] on input "1500" at bounding box center [212, 133] width 25 height 13
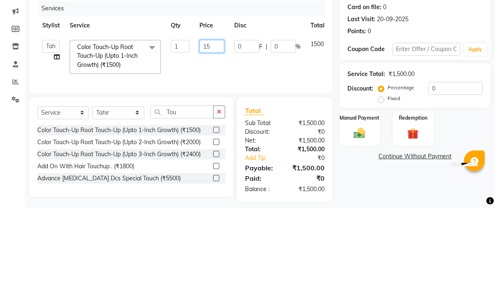
type input "1"
type input "1800"
click at [280, 122] on tr "Aasma Armaan Farmaan Fatima [PERSON_NAME] [PERSON_NAME] [PERSON_NAME] Shree [PE…" at bounding box center [197, 144] width 320 height 44
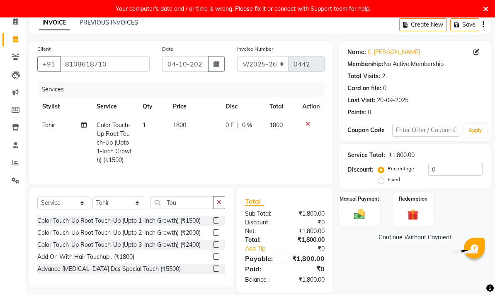
click at [239, 131] on td "0 F | 0 %" at bounding box center [243, 143] width 44 height 54
select select "62367"
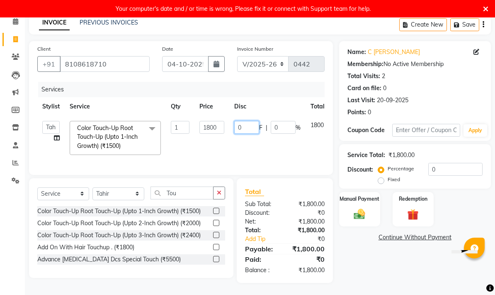
click at [255, 127] on input "0" at bounding box center [246, 127] width 25 height 13
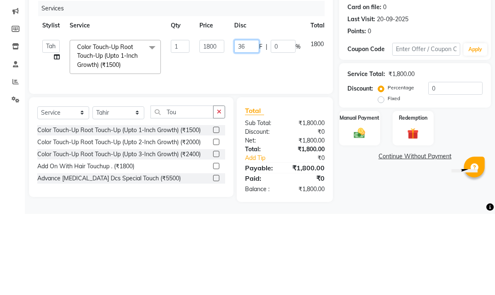
type input "360"
click at [282, 116] on tr "Aasma Armaan Farmaan Fatima [PERSON_NAME] [PERSON_NAME] [PERSON_NAME] Shree [PE…" at bounding box center [197, 138] width 320 height 44
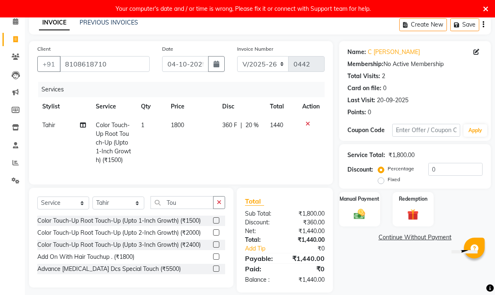
click at [354, 220] on img at bounding box center [360, 213] width 18 height 13
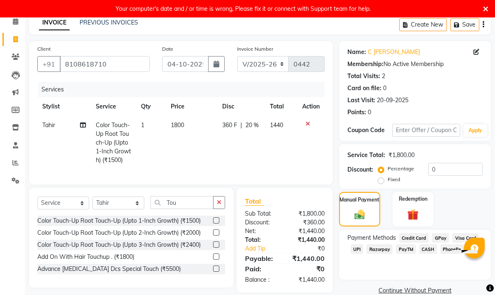
click at [441, 242] on span "GPay" at bounding box center [440, 238] width 17 height 10
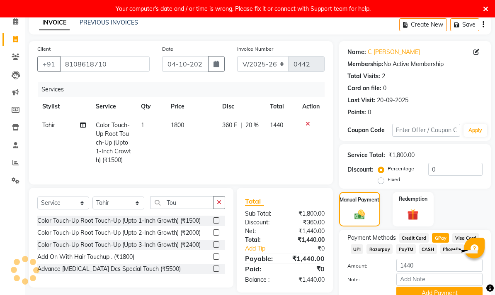
click at [432, 289] on button "Add Payment" at bounding box center [440, 292] width 86 height 13
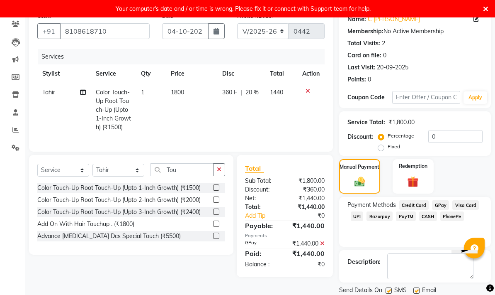
scroll to position [67, 0]
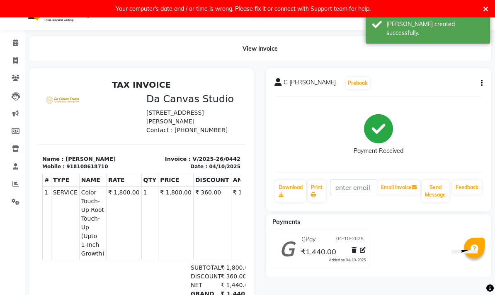
click at [12, 54] on link "Invoice" at bounding box center [12, 61] width 20 height 14
select select "service"
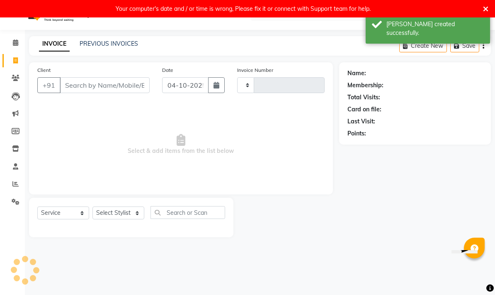
type input "0443"
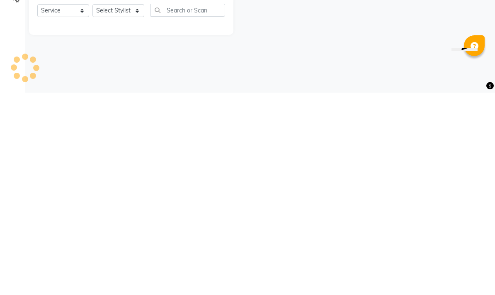
select select "7260"
select select "membership"
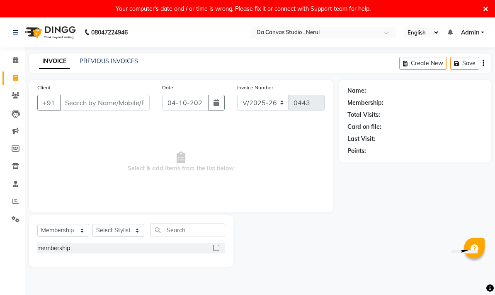
click at [490, 6] on div "Your computer's date and / or time is wrong, Please fix it or connect with Supp…" at bounding box center [247, 8] width 495 height 17
click at [488, 8] on icon at bounding box center [485, 8] width 5 height 7
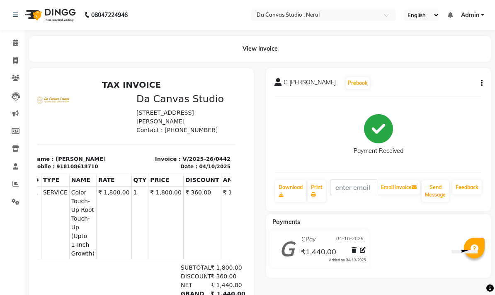
click at [112, 53] on div "View Invoice" at bounding box center [260, 48] width 462 height 25
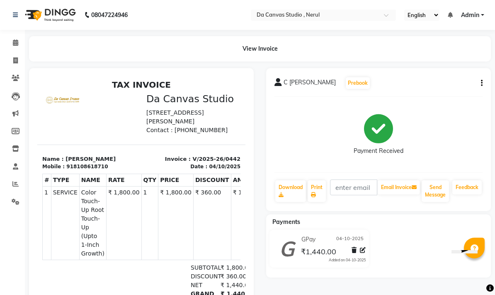
scroll to position [5, -5]
click at [15, 81] on icon at bounding box center [16, 78] width 8 height 6
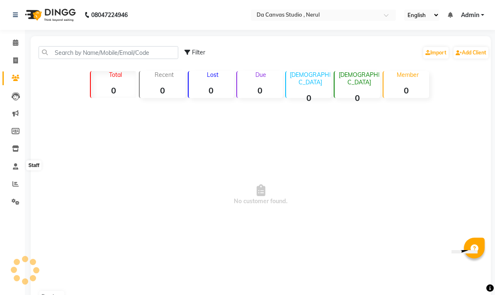
click at [15, 162] on span at bounding box center [15, 167] width 15 height 10
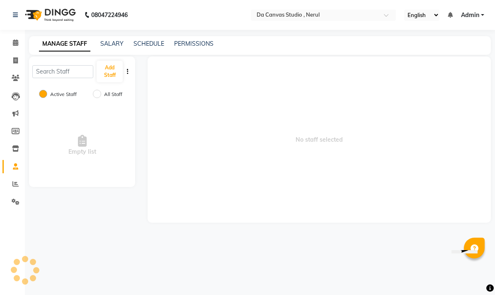
click at [107, 93] on label "All Staff" at bounding box center [113, 93] width 18 height 7
click at [101, 93] on input "All Staff" at bounding box center [97, 94] width 8 height 8
radio input "true"
radio input "false"
click at [106, 44] on link "SALARY" at bounding box center [111, 43] width 23 height 7
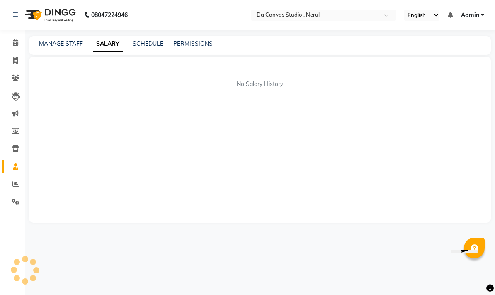
click at [52, 45] on link "MANAGE STAFF" at bounding box center [61, 43] width 44 height 7
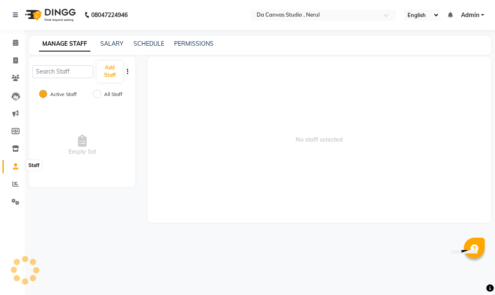
click at [15, 166] on icon at bounding box center [15, 166] width 5 height 6
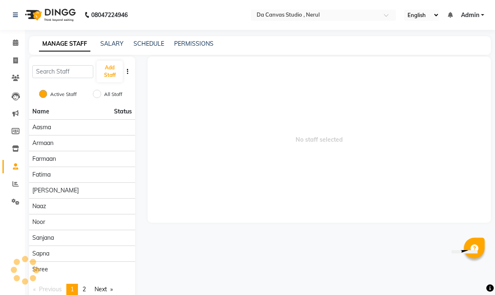
scroll to position [19, 0]
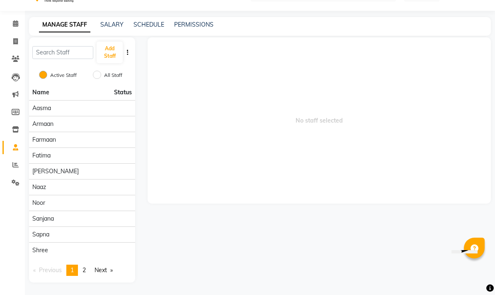
click at [92, 125] on div "Armaan" at bounding box center [82, 123] width 100 height 9
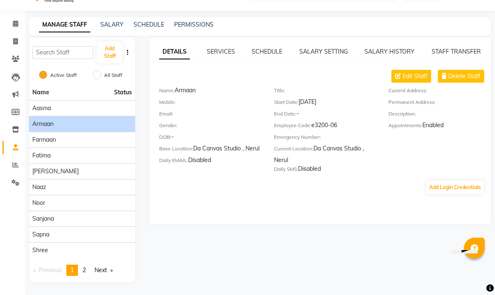
click at [469, 77] on span "Delete Staff" at bounding box center [464, 76] width 32 height 9
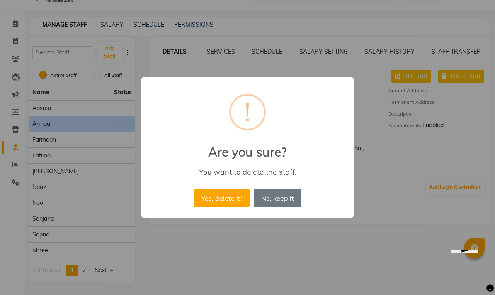
click at [225, 205] on button "Yes, delete it!" at bounding box center [222, 198] width 56 height 18
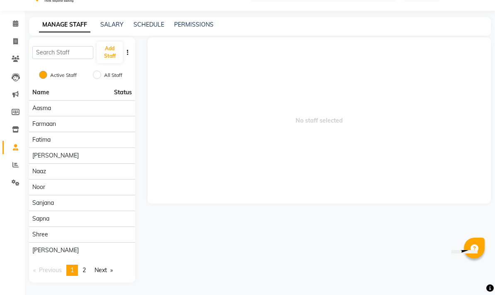
click at [111, 77] on label "All Staff" at bounding box center [113, 74] width 18 height 7
click at [101, 77] on input "All Staff" at bounding box center [97, 75] width 8 height 8
radio input "true"
radio input "false"
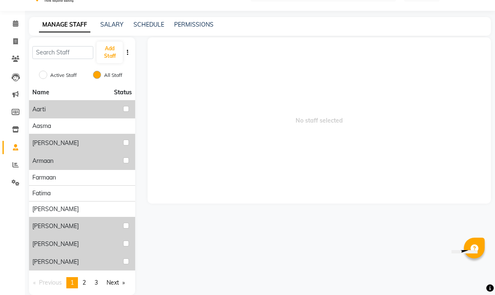
click at [124, 111] on input "checkbox" at bounding box center [126, 109] width 6 height 6
checkbox input "true"
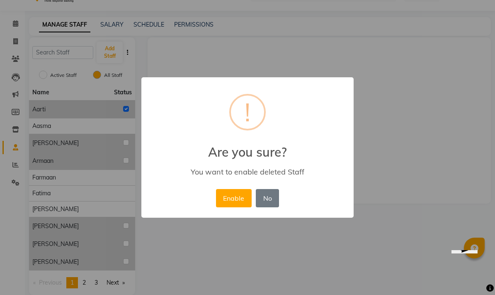
click at [270, 199] on button "No" at bounding box center [267, 198] width 23 height 18
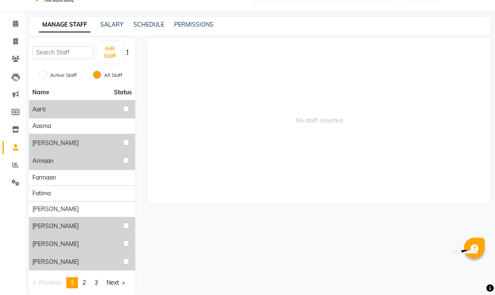
scroll to position [32, 0]
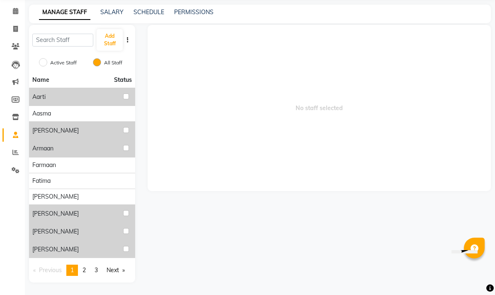
click at [85, 273] on span "2" at bounding box center [84, 269] width 3 height 7
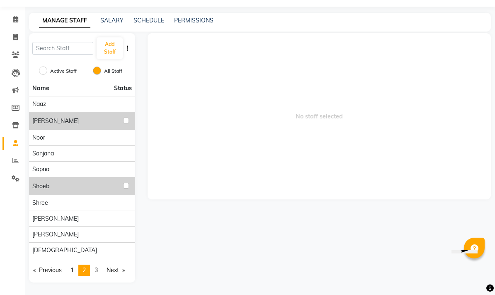
scroll to position [23, 0]
click at [55, 270] on link "Previous page" at bounding box center [47, 269] width 37 height 11
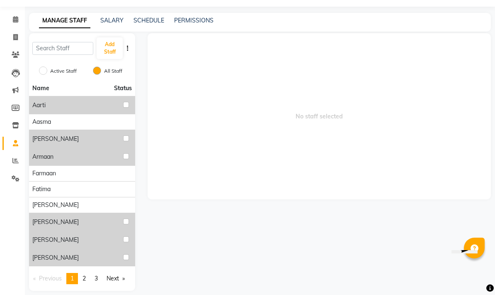
click at [53, 80] on div "Active Staff All Staff" at bounding box center [82, 71] width 106 height 17
click at [57, 70] on label "Active Staff" at bounding box center [63, 70] width 27 height 7
click at [47, 70] on input "Active Staff" at bounding box center [43, 70] width 8 height 8
radio input "true"
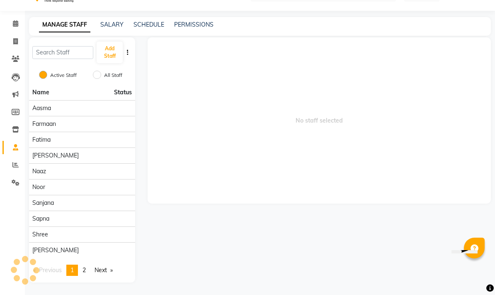
scroll to position [19, 0]
click at [109, 72] on label "All Staff" at bounding box center [113, 74] width 18 height 7
click at [101, 72] on input "All Staff" at bounding box center [97, 75] width 8 height 8
radio input "true"
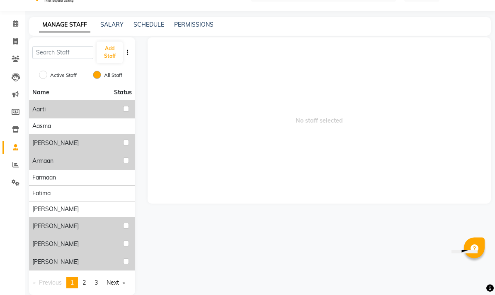
scroll to position [32, 0]
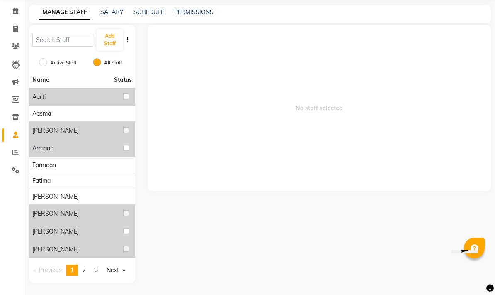
click at [41, 212] on span "[PERSON_NAME]" at bounding box center [55, 213] width 46 height 9
click at [41, 250] on span "[PERSON_NAME]" at bounding box center [55, 249] width 46 height 9
click at [41, 245] on span "[PERSON_NAME]" at bounding box center [55, 249] width 46 height 9
click at [41, 228] on span "[PERSON_NAME]" at bounding box center [55, 231] width 46 height 9
click at [39, 211] on span "[PERSON_NAME]" at bounding box center [55, 213] width 46 height 9
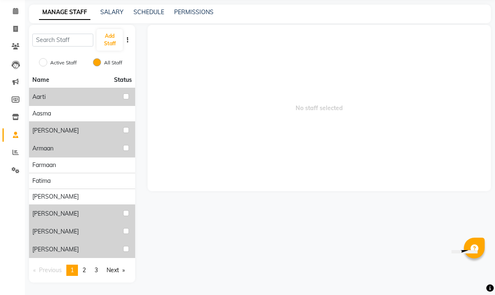
scroll to position [0, 0]
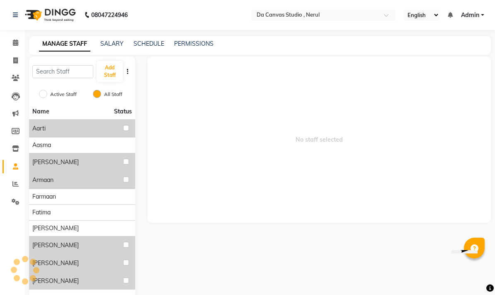
click at [57, 95] on label "Active Staff" at bounding box center [63, 93] width 27 height 7
click at [47, 95] on input "Active Staff" at bounding box center [43, 94] width 8 height 8
radio input "true"
radio input "false"
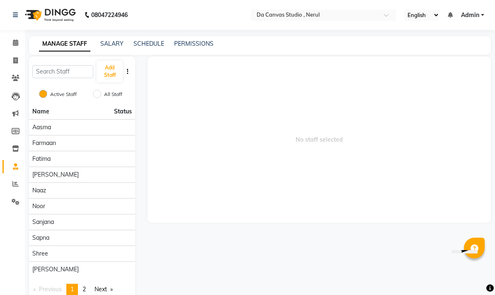
scroll to position [19, 0]
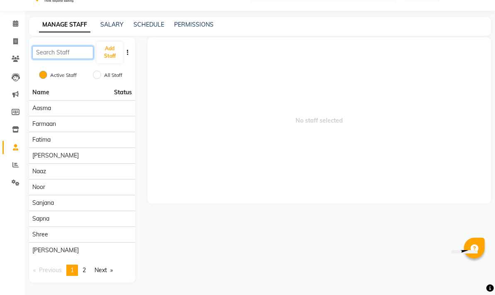
click at [56, 53] on input "text" at bounding box center [62, 52] width 61 height 13
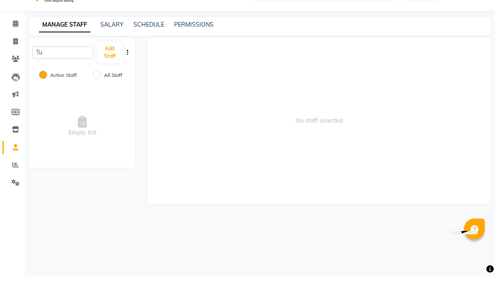
click at [330, 86] on span "No staff selected" at bounding box center [319, 139] width 343 height 166
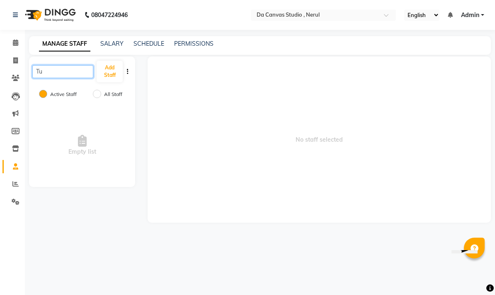
click at [61, 72] on input "Tu" at bounding box center [62, 71] width 61 height 13
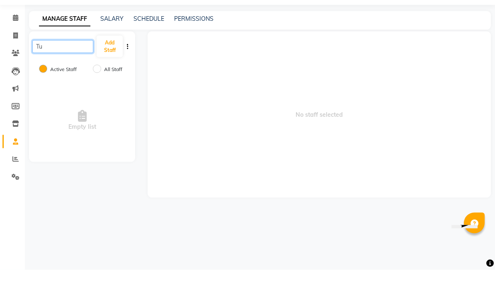
type input "T"
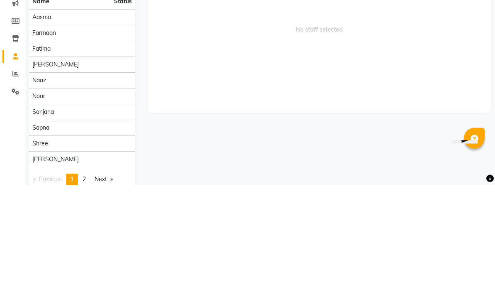
scroll to position [19, 0]
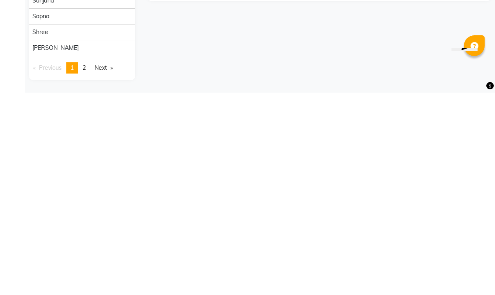
click at [82, 264] on link "page 2" at bounding box center [84, 269] width 12 height 11
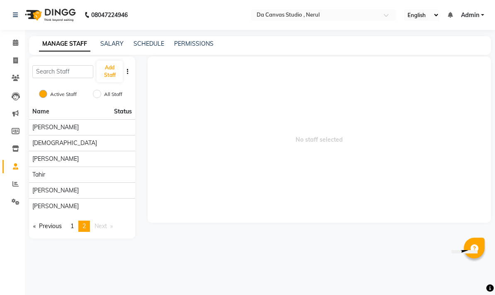
click at [114, 188] on div "[PERSON_NAME]" at bounding box center [82, 190] width 100 height 9
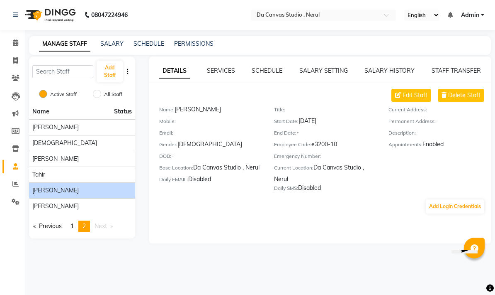
click at [475, 93] on span "Delete Staff" at bounding box center [464, 95] width 32 height 9
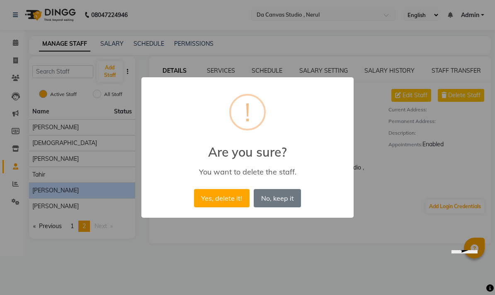
click at [220, 202] on button "Yes, delete it!" at bounding box center [222, 198] width 56 height 18
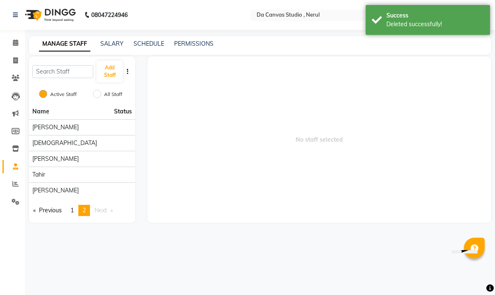
click at [66, 189] on div "[PERSON_NAME]" at bounding box center [82, 190] width 100 height 9
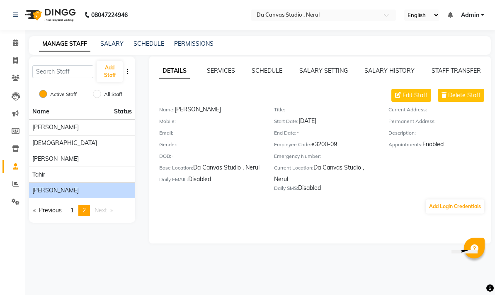
click at [98, 210] on span "Next page" at bounding box center [101, 209] width 12 height 7
click at [104, 207] on span "Next page" at bounding box center [101, 209] width 12 height 7
click at [15, 81] on span at bounding box center [15, 78] width 15 height 10
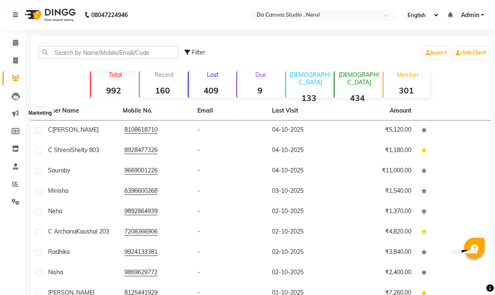
click at [12, 116] on span at bounding box center [15, 114] width 15 height 10
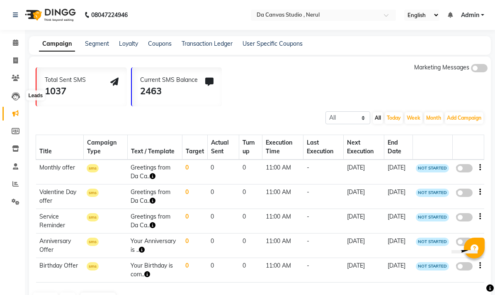
click at [20, 93] on span at bounding box center [15, 96] width 15 height 10
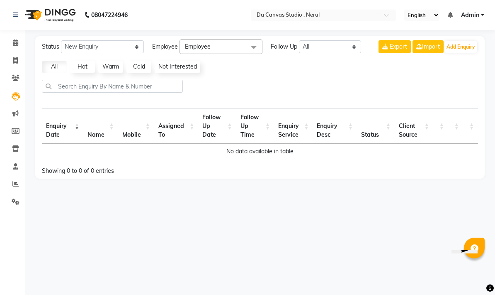
click at [10, 166] on span at bounding box center [15, 167] width 15 height 10
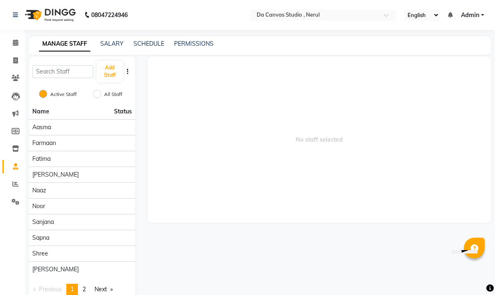
click at [16, 36] on link "Calendar" at bounding box center [12, 43] width 20 height 14
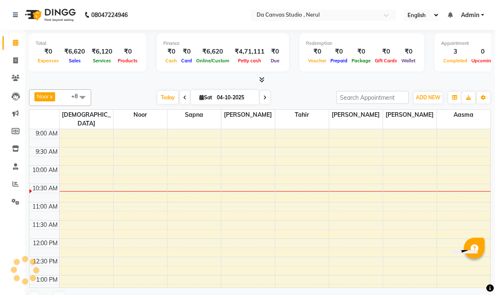
scroll to position [37, 0]
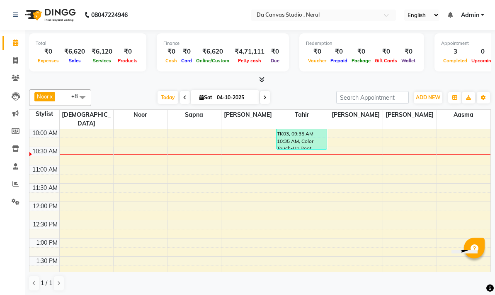
click at [15, 66] on link "Invoice" at bounding box center [12, 61] width 20 height 14
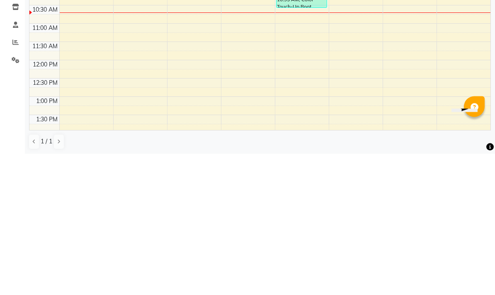
select select "7260"
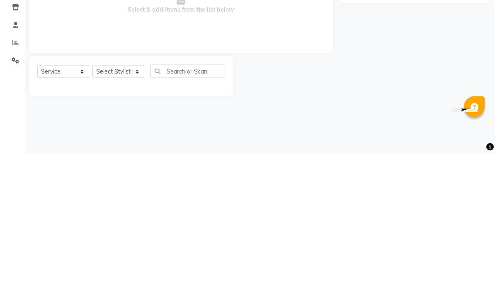
select select "membership"
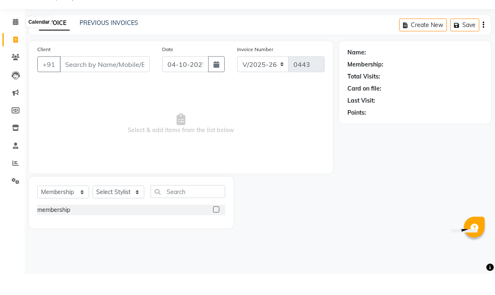
click at [13, 39] on icon at bounding box center [15, 42] width 5 height 6
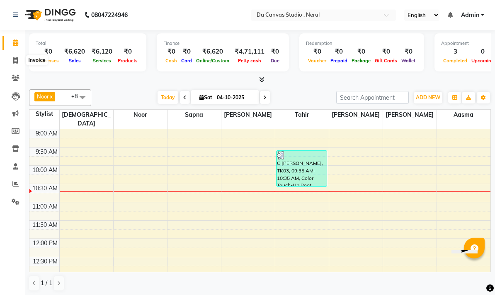
click at [12, 62] on span at bounding box center [15, 61] width 15 height 10
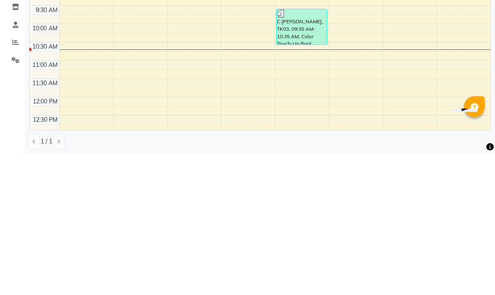
select select "7260"
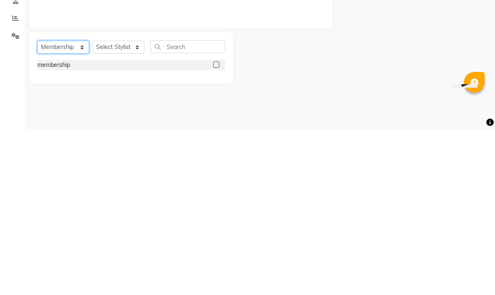
click at [50, 206] on select "Select Service Product Membership Package Voucher Prepaid Gift Card" at bounding box center [63, 212] width 52 height 13
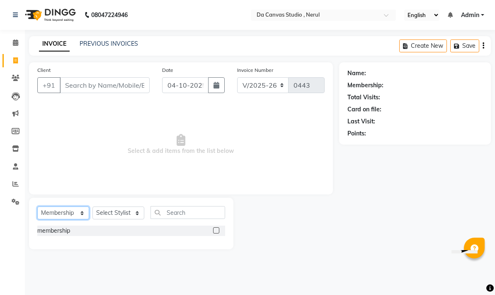
select select "product"
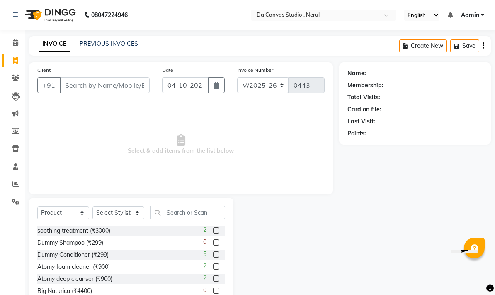
click at [357, 230] on div "Name: Membership: Total Visits: Card on file: Last Visit: Points:" at bounding box center [418, 191] width 158 height 258
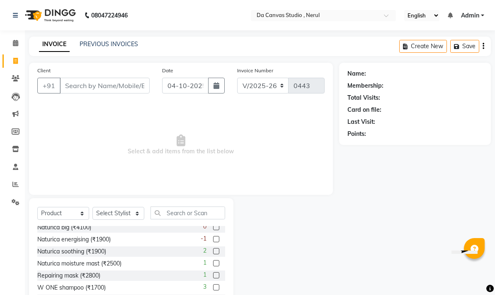
scroll to position [64, 0]
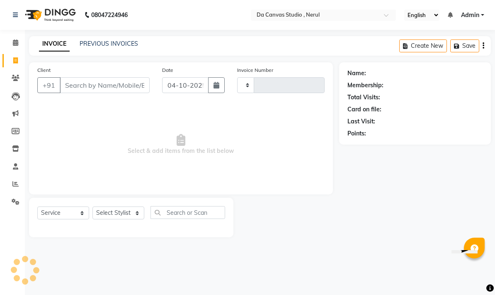
click at [302, 290] on div "08047224946 Select Location × Da Canvas Studio , Nerul English ENGLISH Español …" at bounding box center [247, 147] width 495 height 295
select select "membership"
type input "0443"
select select "7260"
